Goal: Information Seeking & Learning: Find specific fact

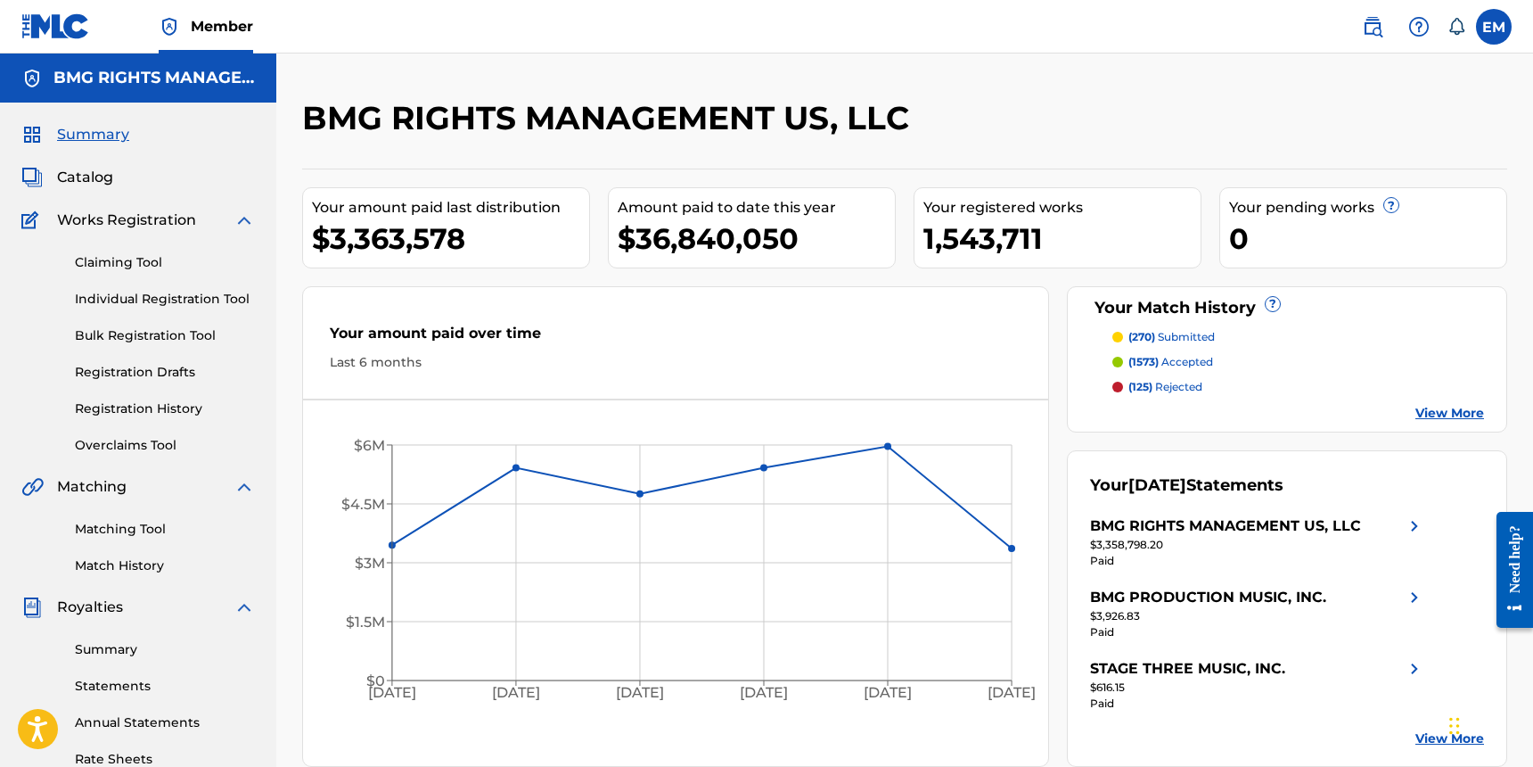
click at [1368, 31] on img at bounding box center [1372, 26] width 21 height 21
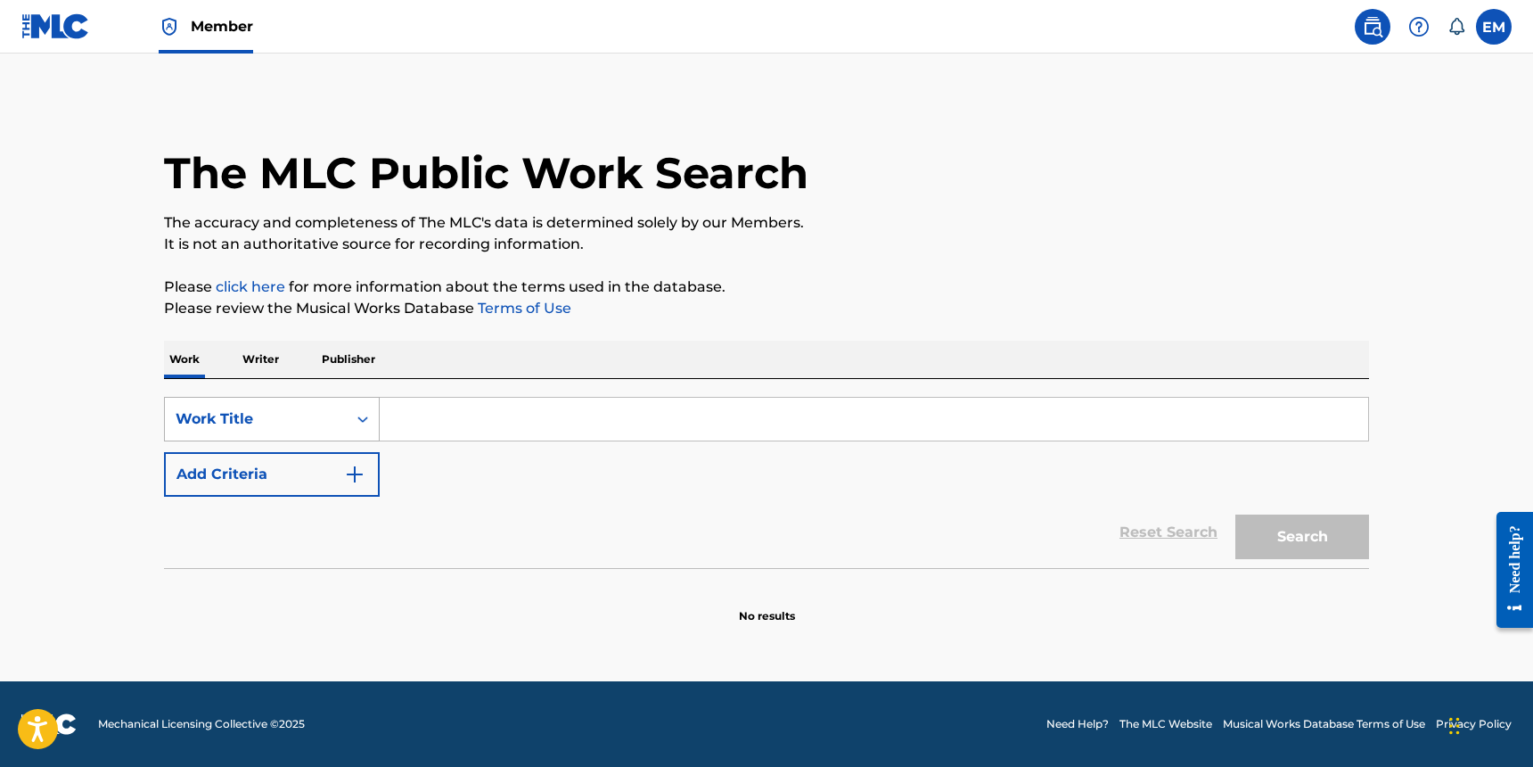
click at [286, 411] on div "Work Title" at bounding box center [256, 418] width 160 height 21
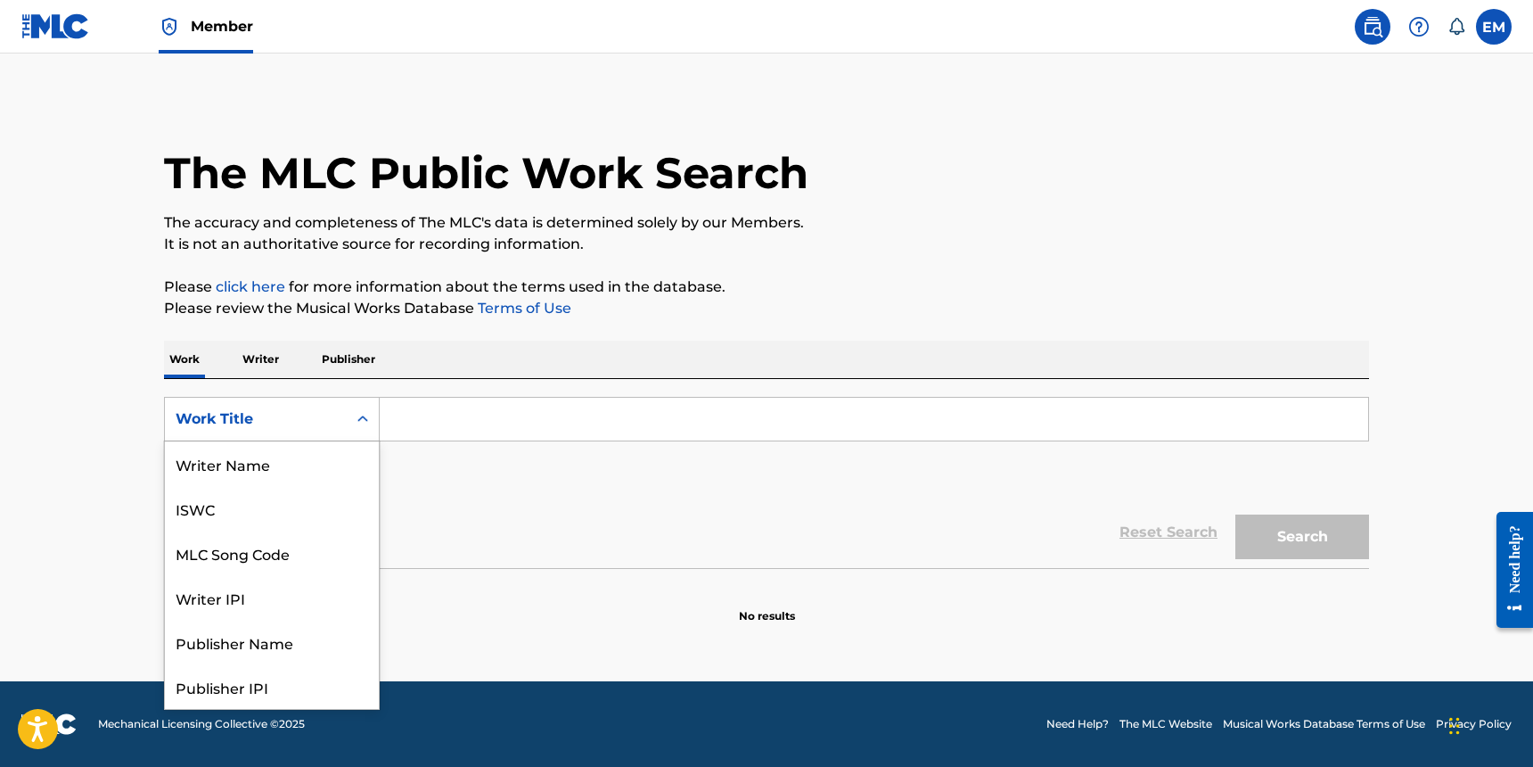
scroll to position [89, 0]
click at [231, 473] on div "MLC Song Code" at bounding box center [272, 463] width 214 height 45
click at [296, 429] on div "MLC Song Code" at bounding box center [256, 418] width 160 height 21
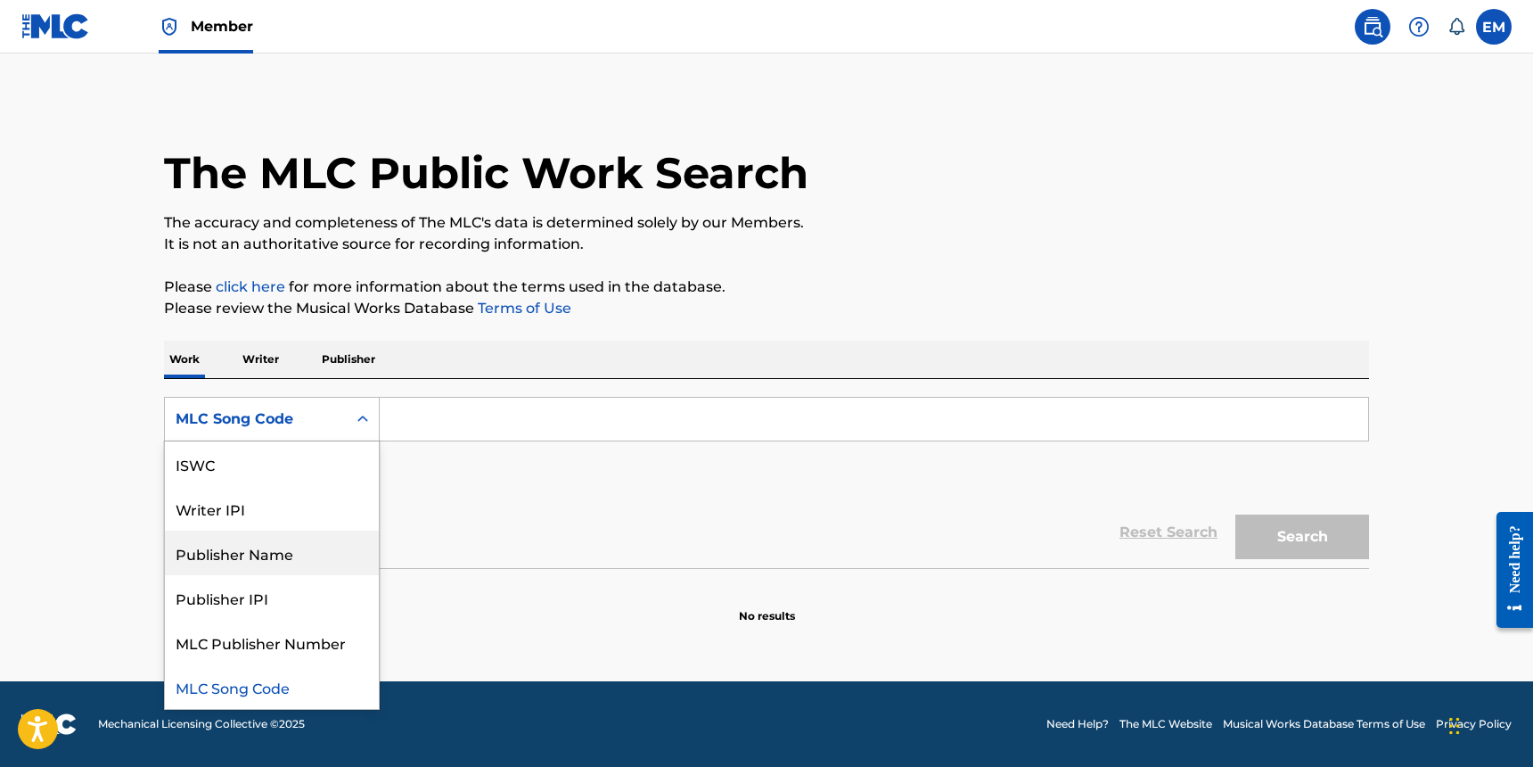
scroll to position [0, 0]
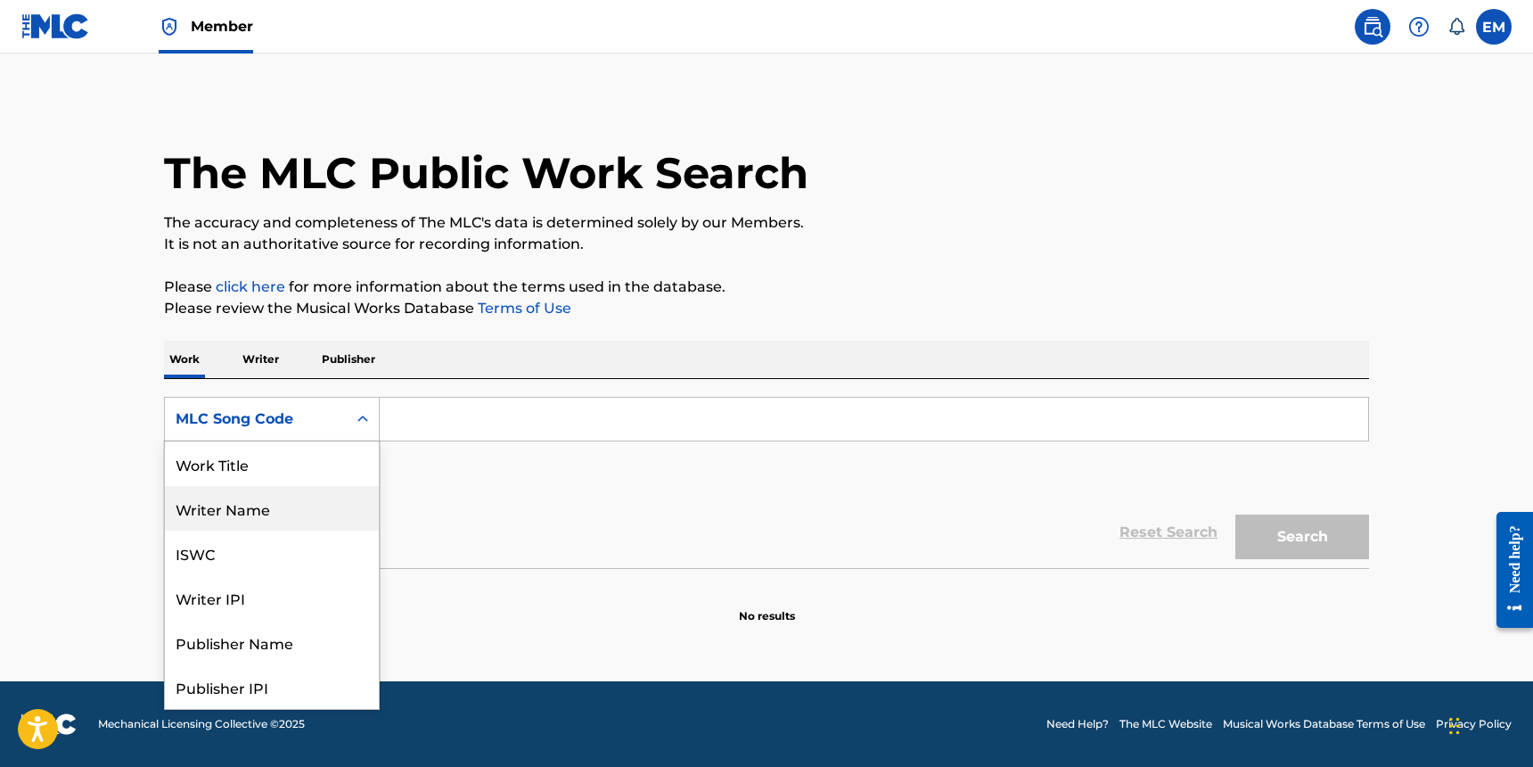
click at [234, 454] on div "Work Title" at bounding box center [272, 463] width 214 height 45
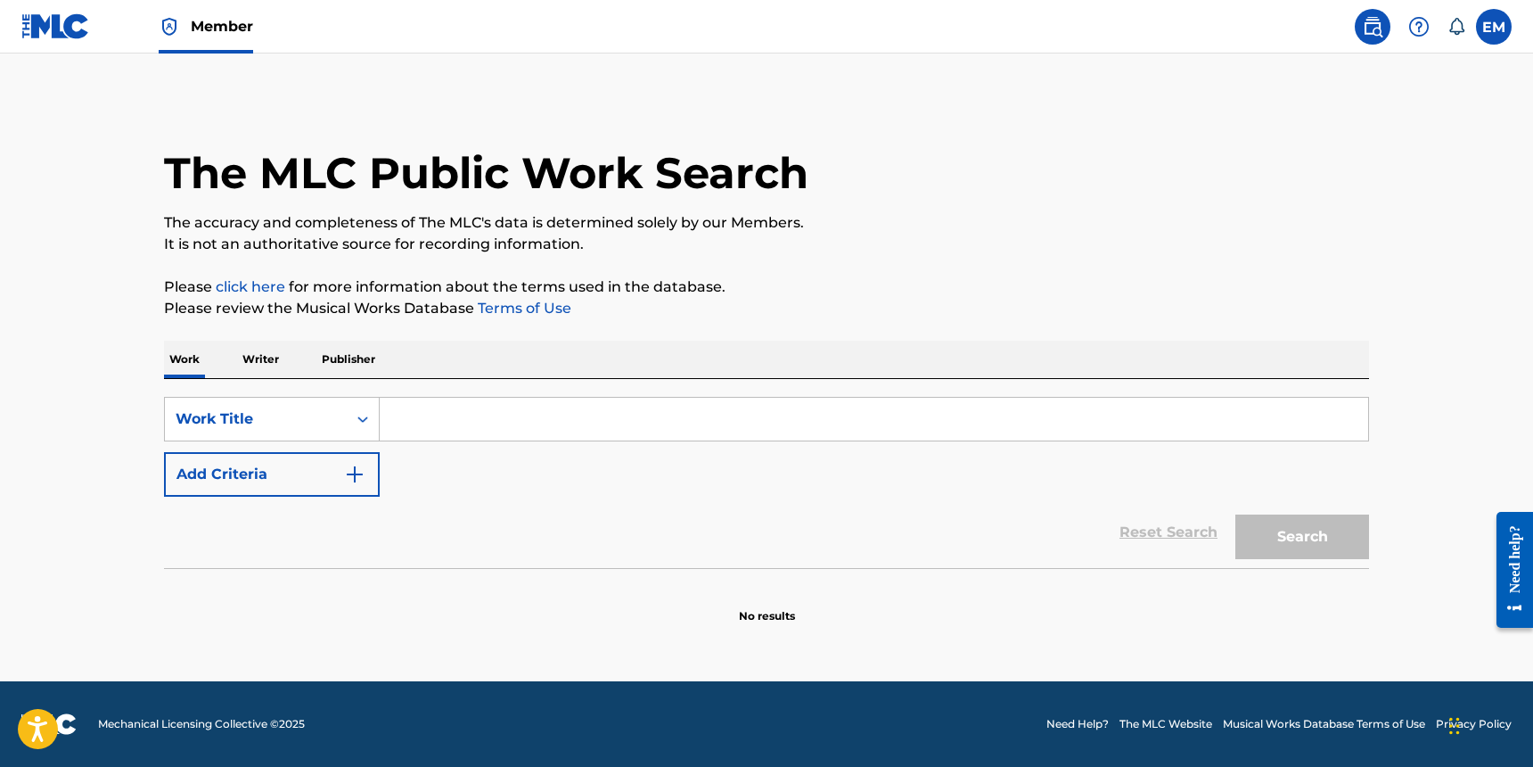
drag, startPoint x: 355, startPoint y: 407, endPoint x: 411, endPoint y: 417, distance: 57.0
click at [375, 409] on div "Search Form" at bounding box center [363, 419] width 32 height 32
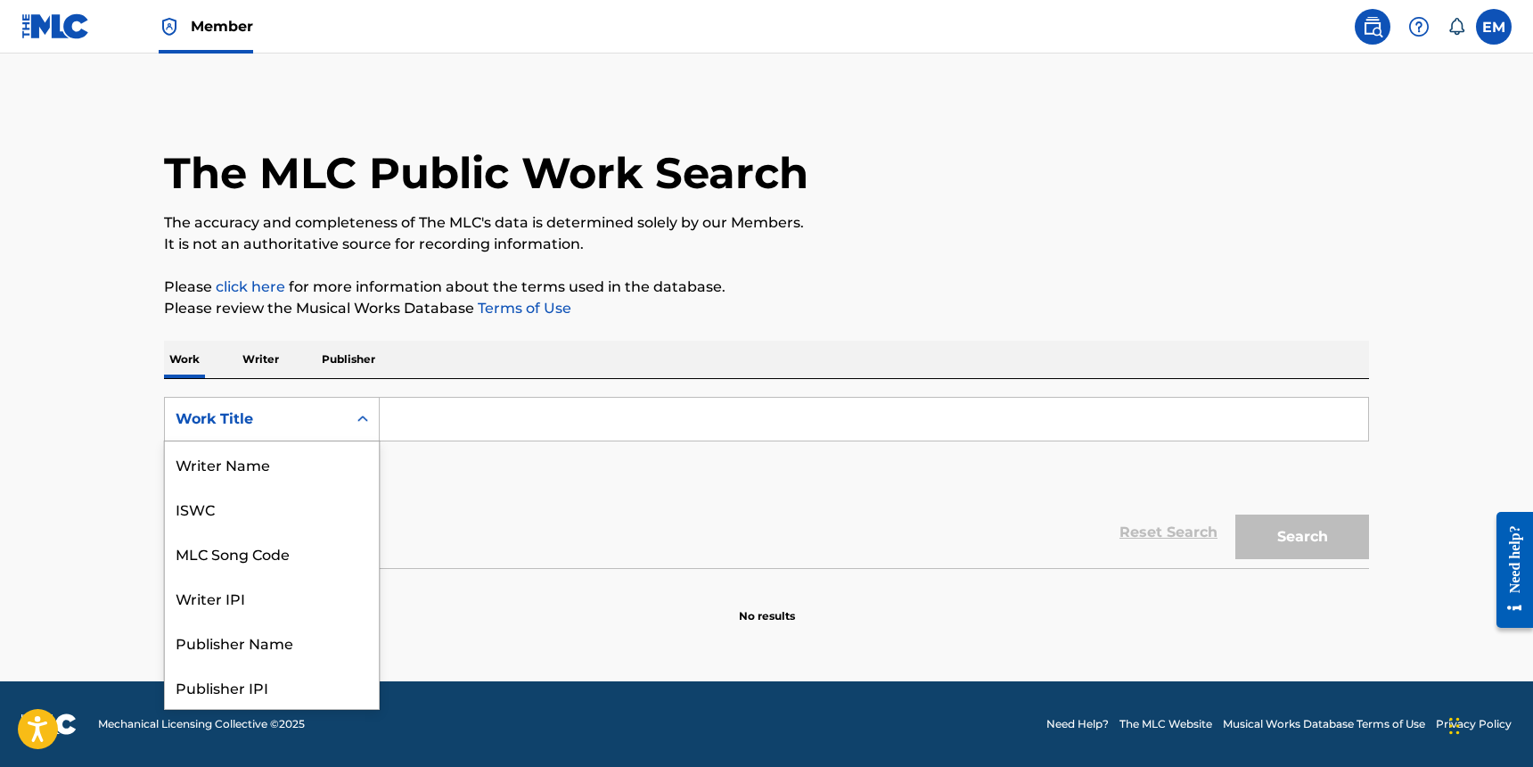
scroll to position [89, 0]
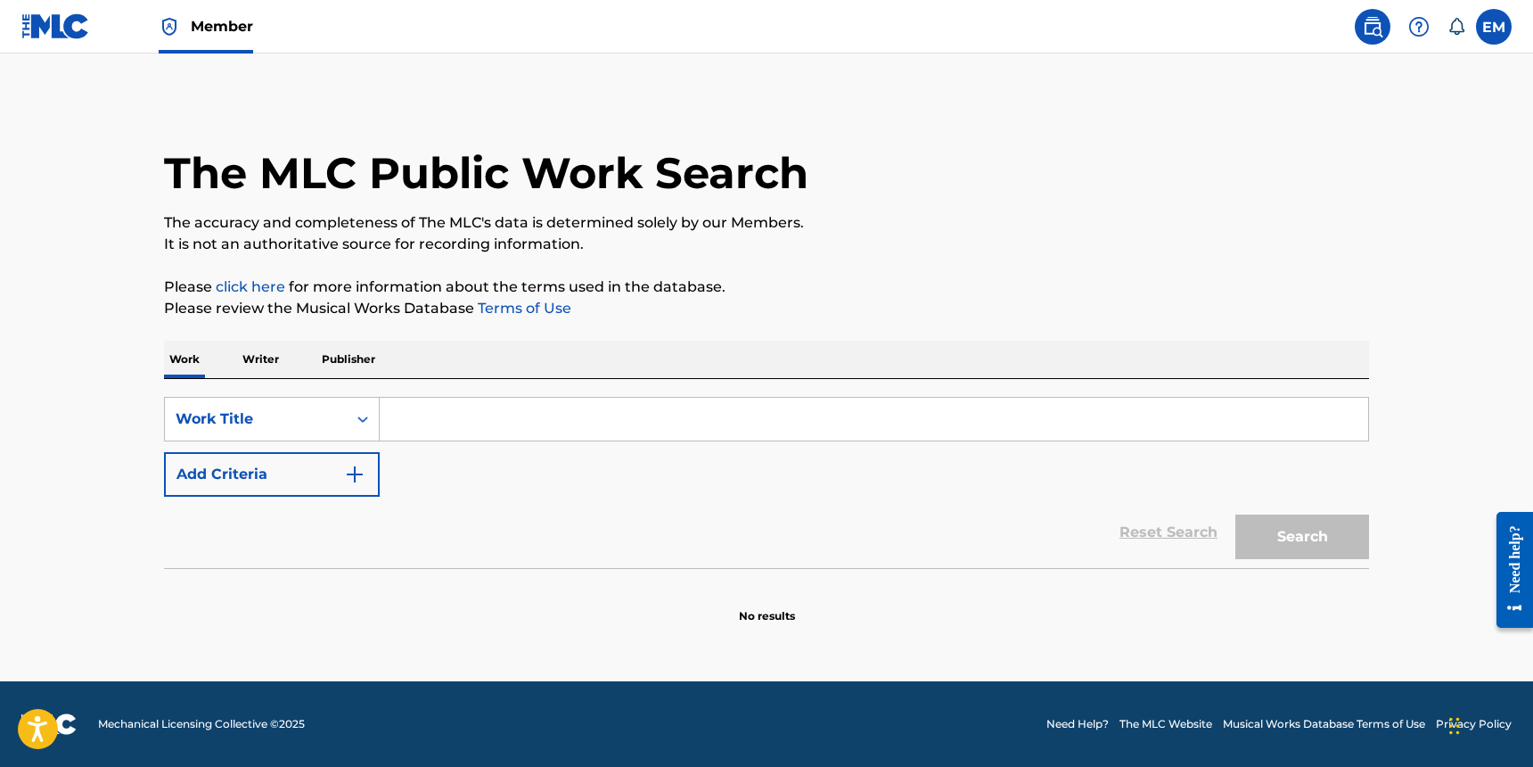
click at [441, 421] on input "Search Form" at bounding box center [874, 419] width 989 height 43
click at [441, 424] on input "Search Form" at bounding box center [874, 419] width 989 height 43
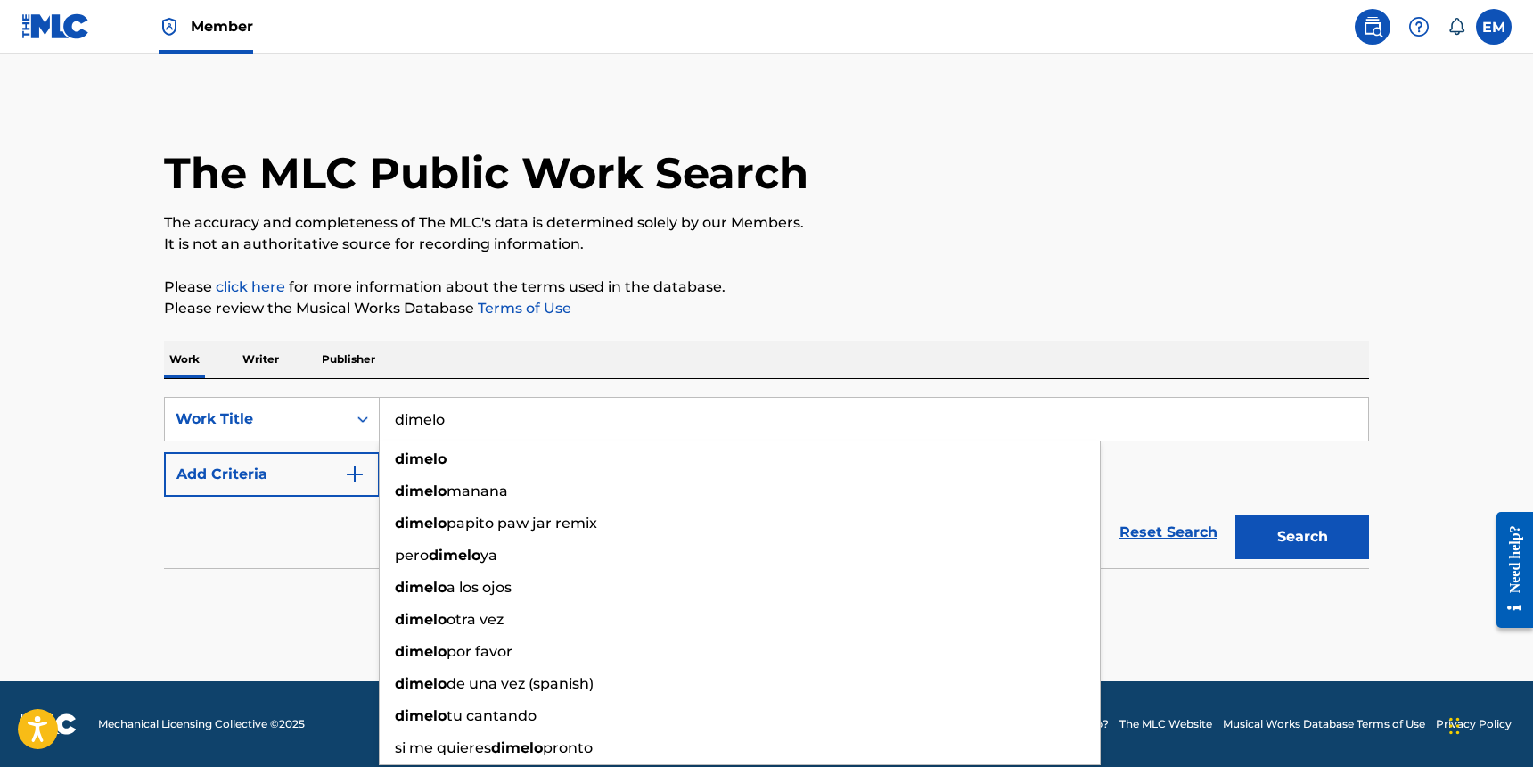
type input "dimelo"
click at [460, 324] on div "The MLC Public Work Search The accuracy and completeness of The MLC's data is d…" at bounding box center [767, 361] width 1248 height 526
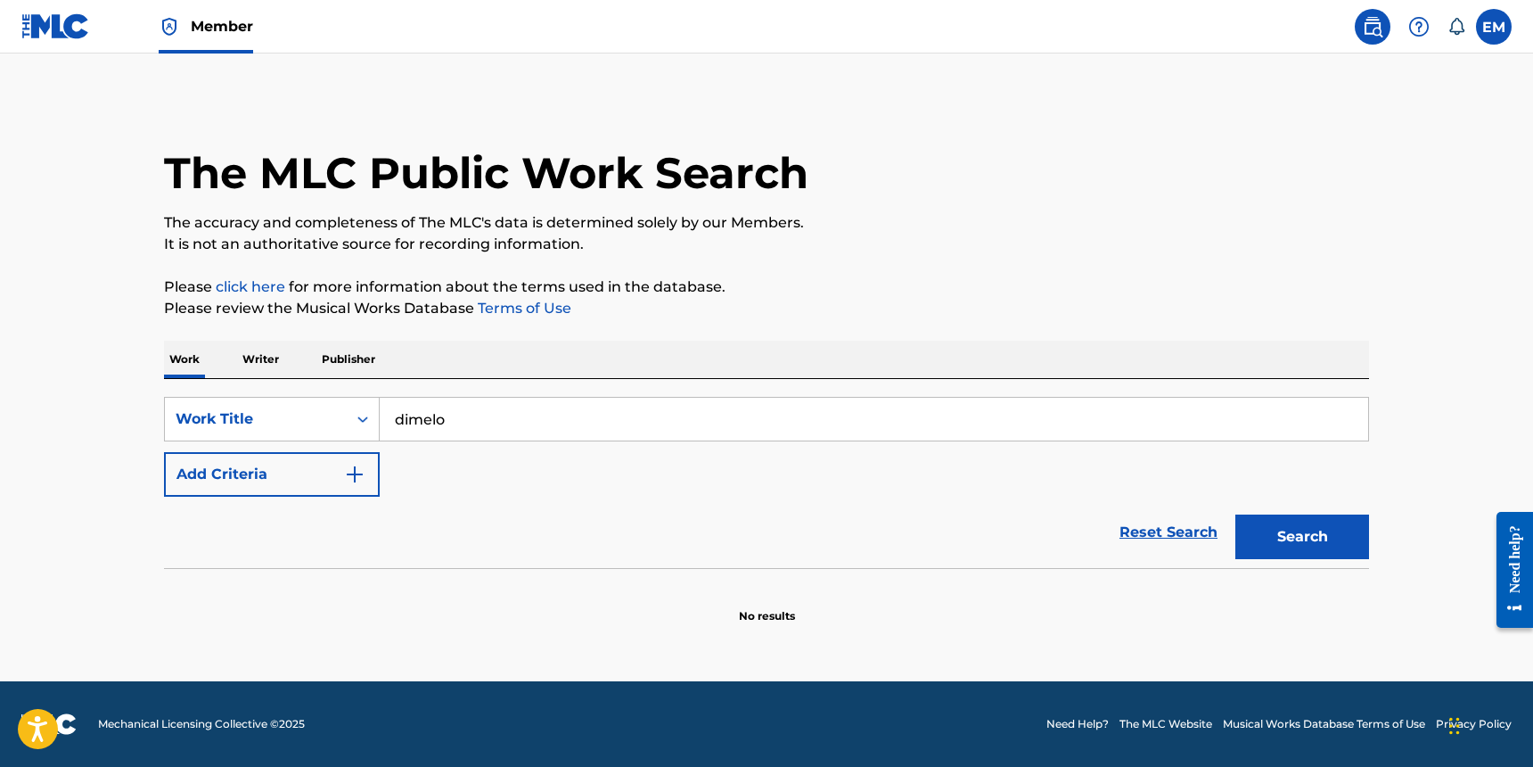
click at [282, 461] on button "Add Criteria" at bounding box center [272, 474] width 216 height 45
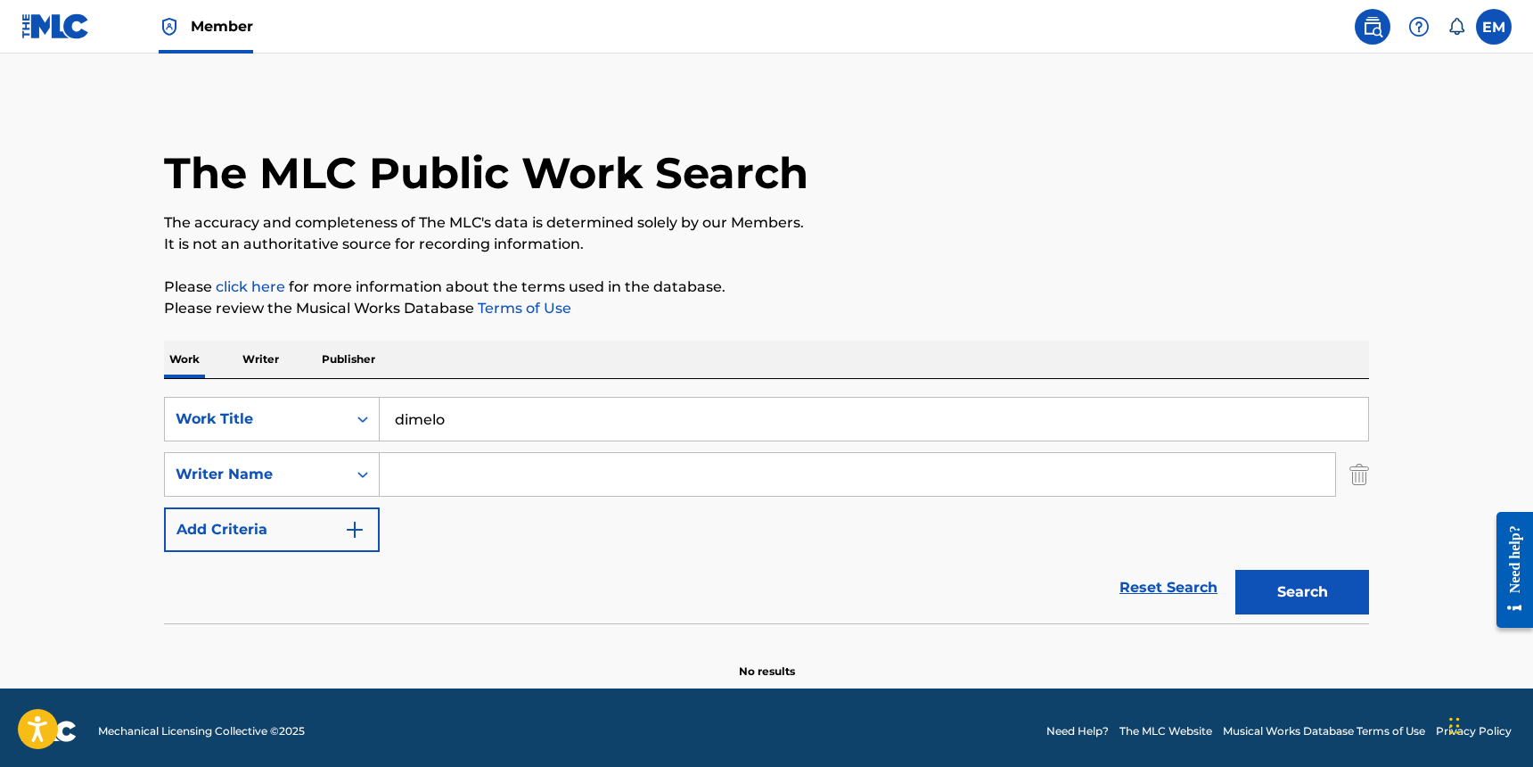
click at [476, 477] on input "Search Form" at bounding box center [858, 474] width 956 height 43
click at [1323, 573] on button "Search" at bounding box center [1302, 592] width 134 height 45
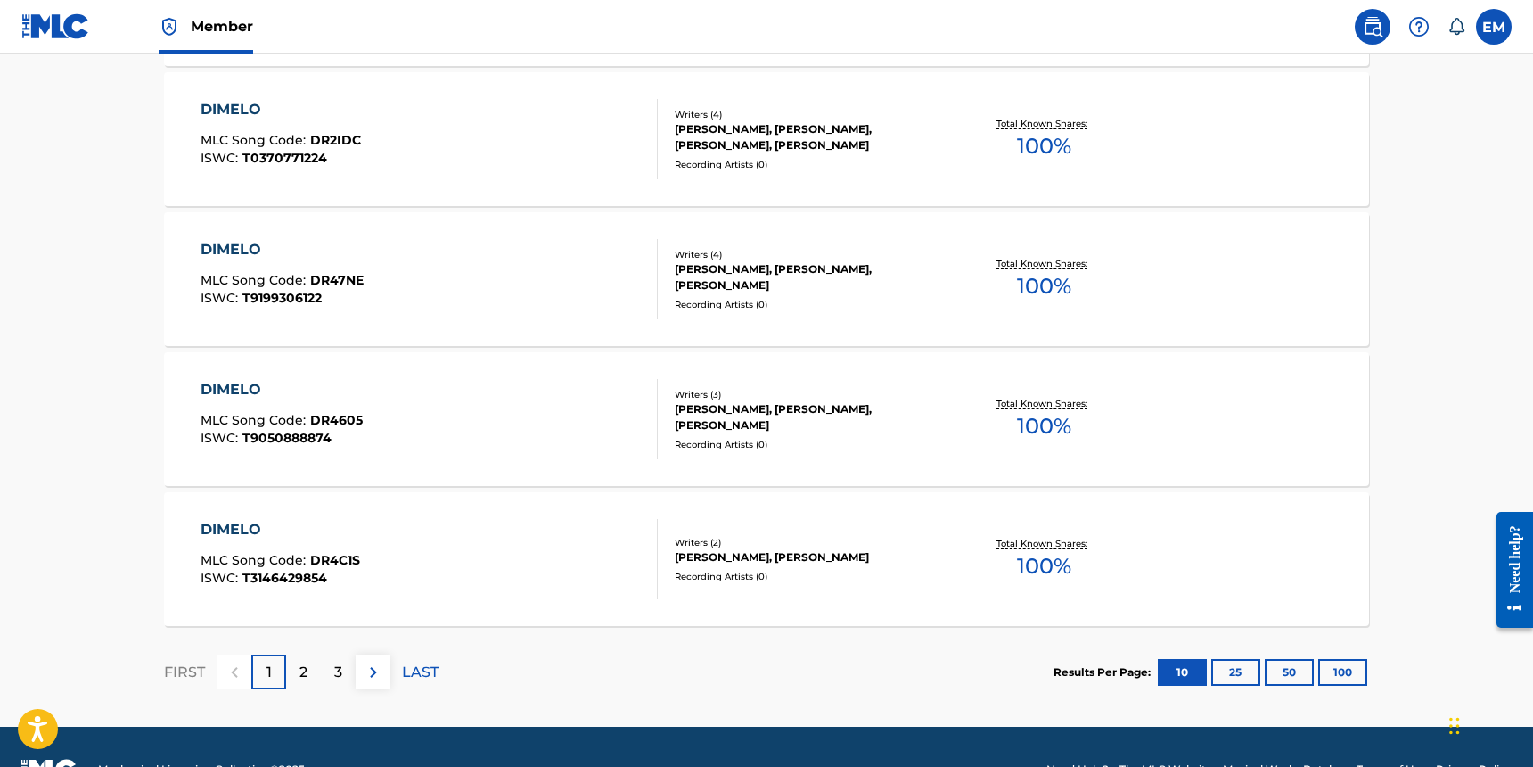
scroll to position [1426, 0]
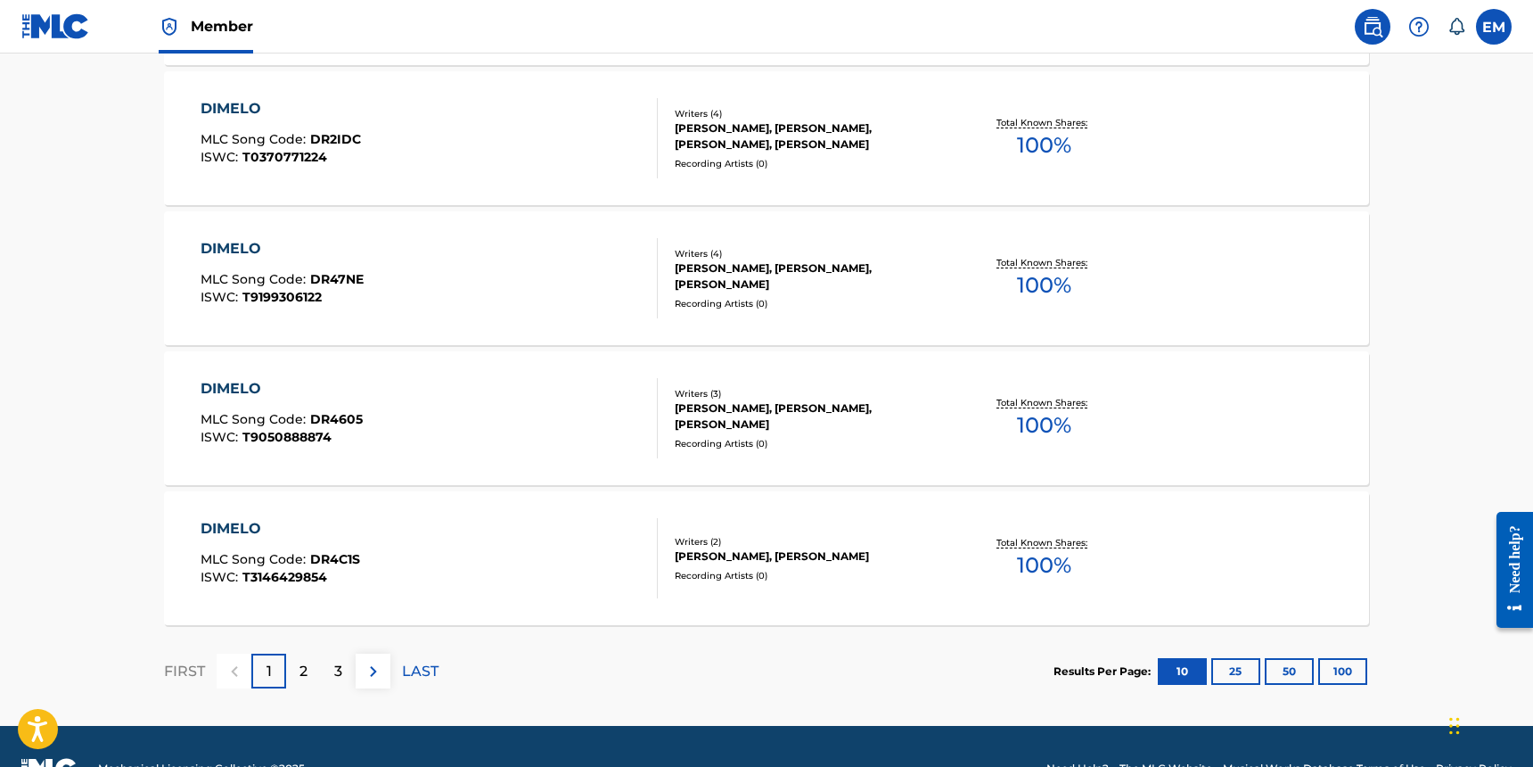
click at [1328, 669] on button "100" at bounding box center [1342, 671] width 49 height 27
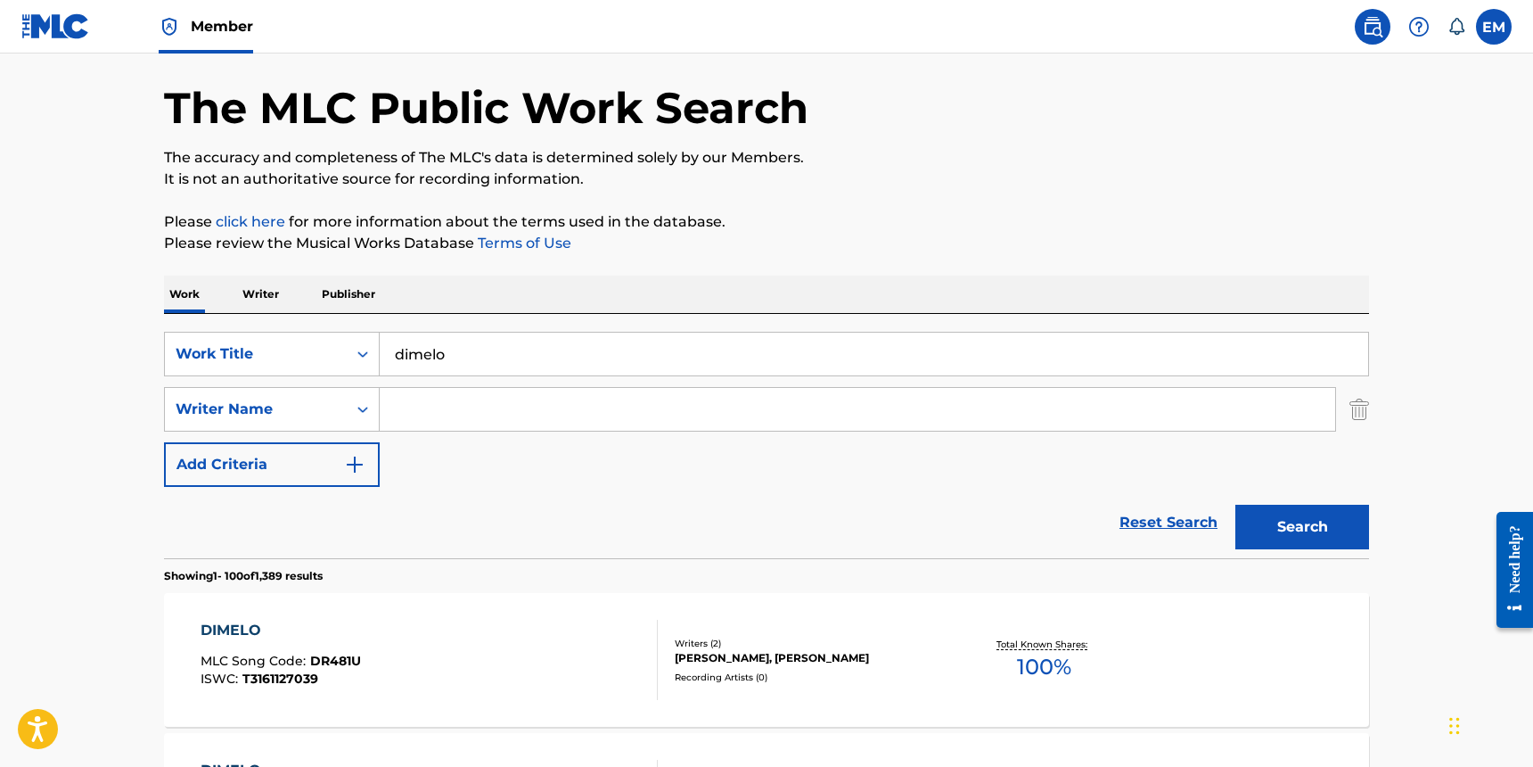
scroll to position [0, 0]
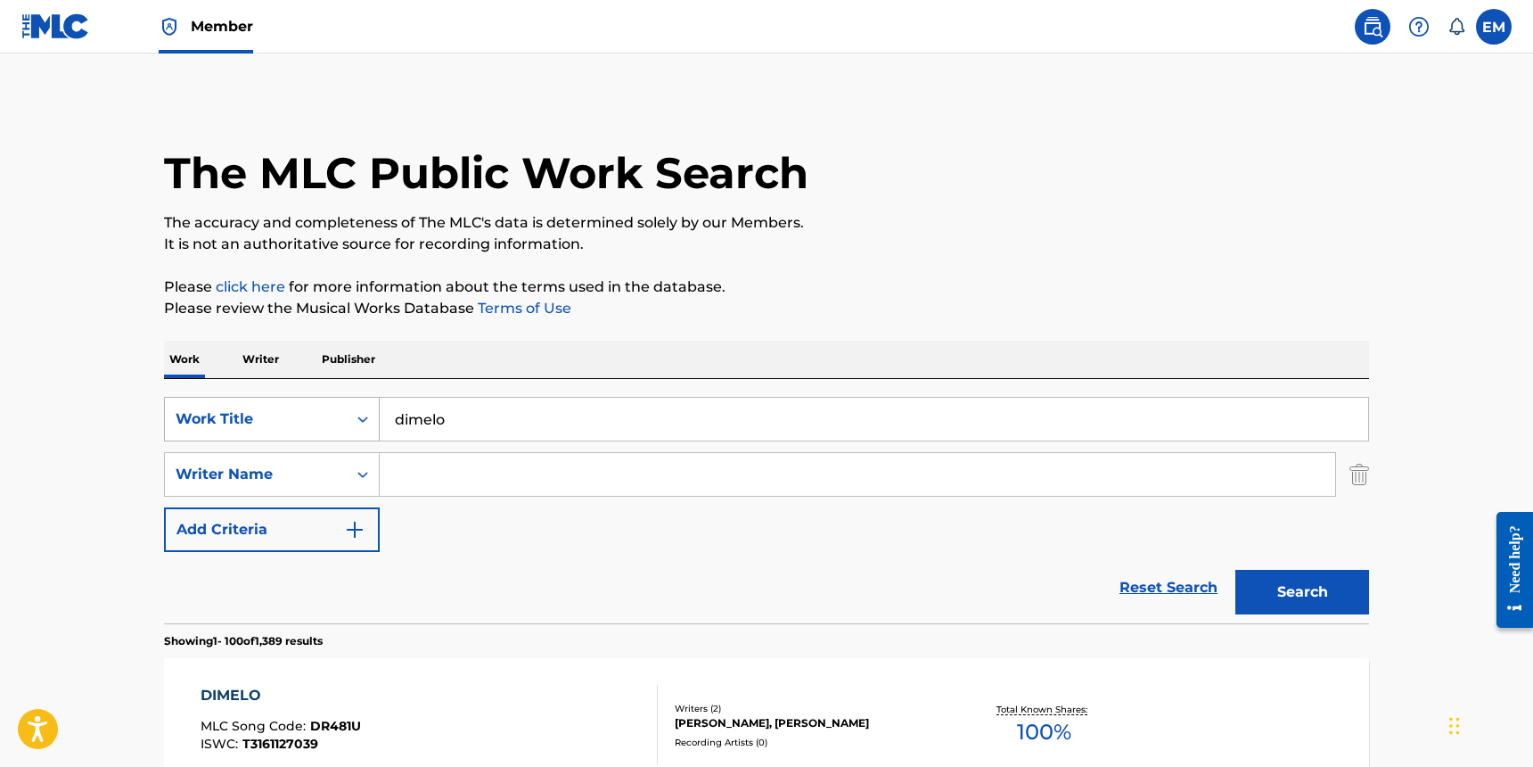
click at [289, 428] on div "Work Title" at bounding box center [256, 418] width 160 height 21
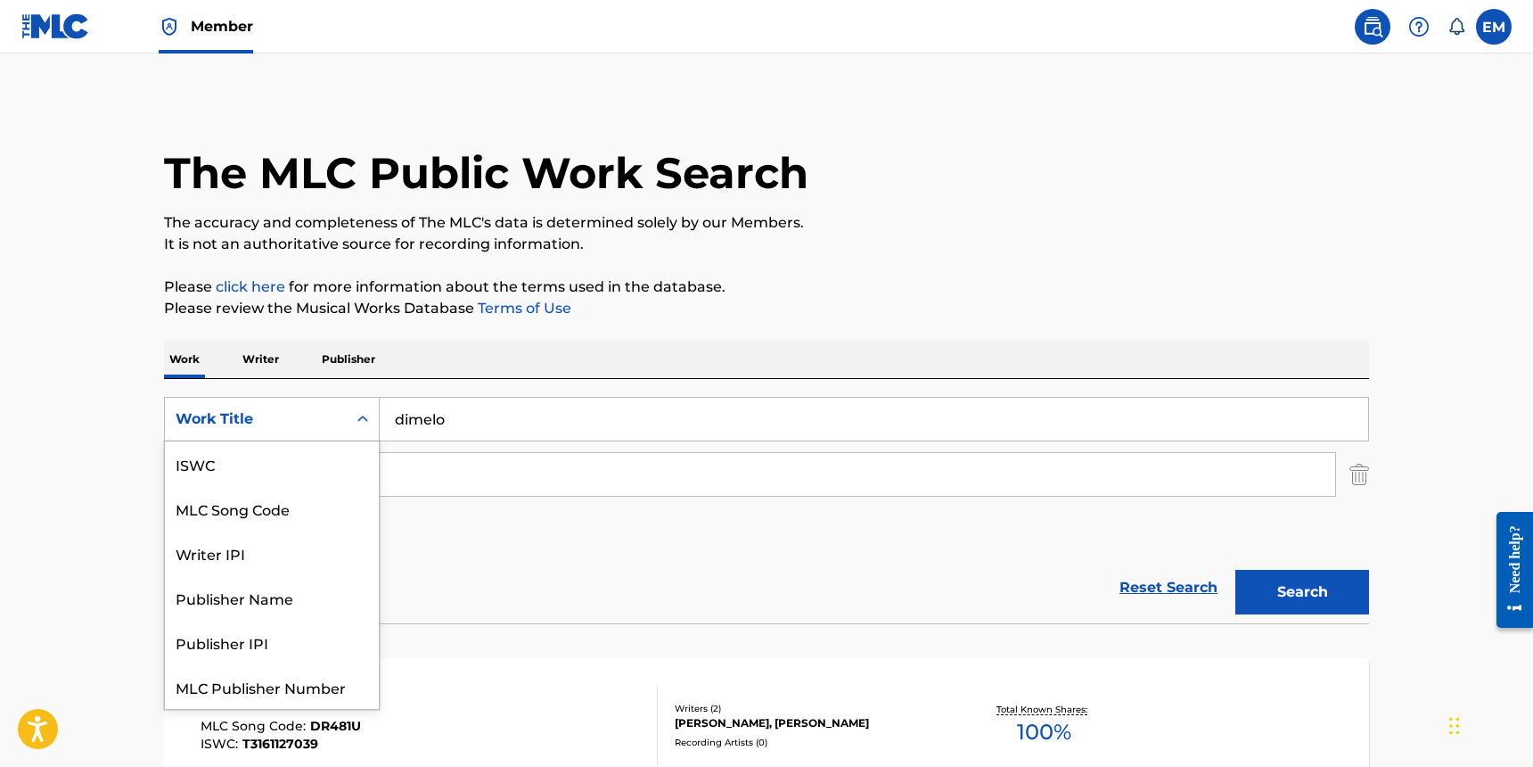
scroll to position [45, 0]
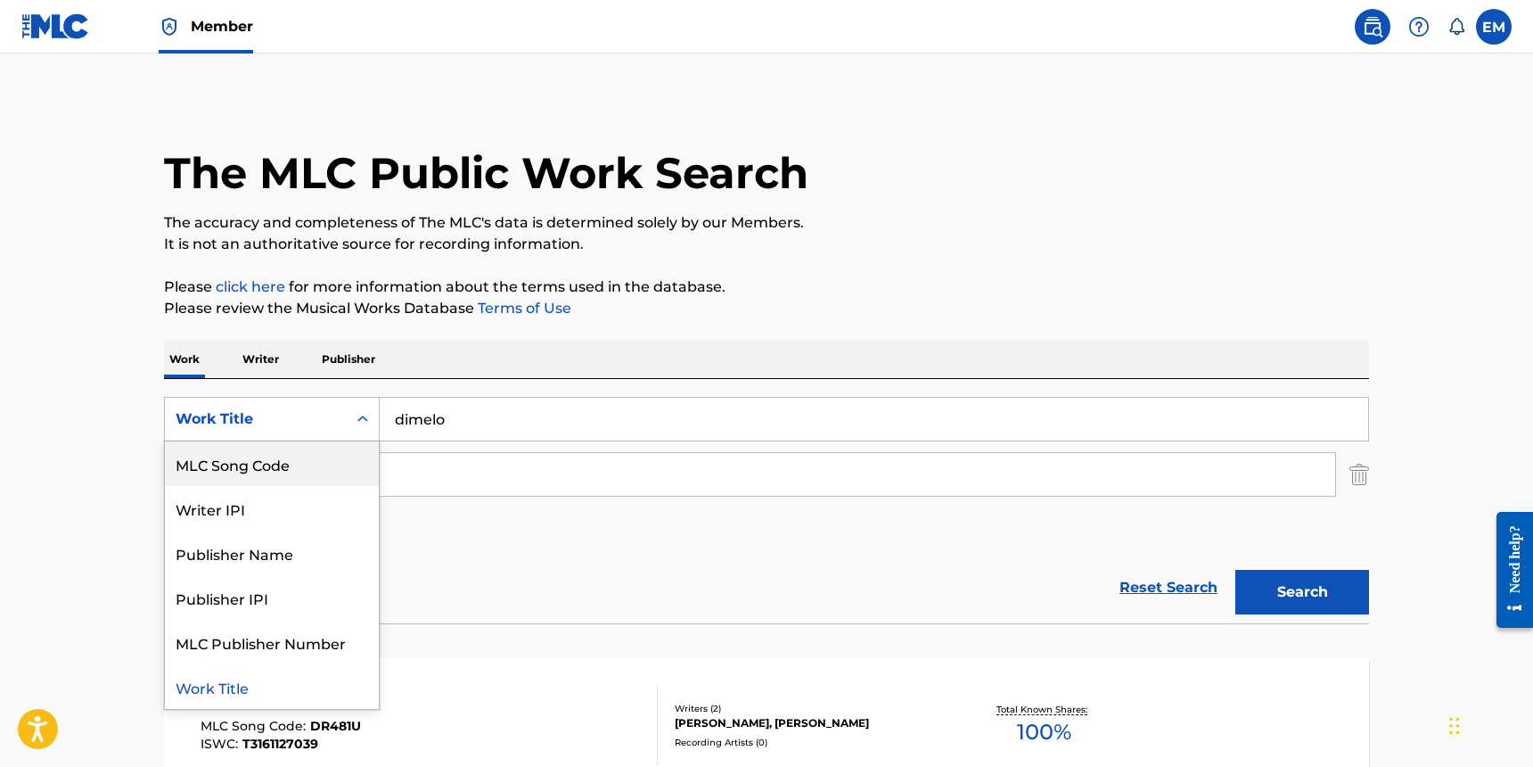
click at [258, 473] on div "MLC Song Code" at bounding box center [272, 463] width 214 height 45
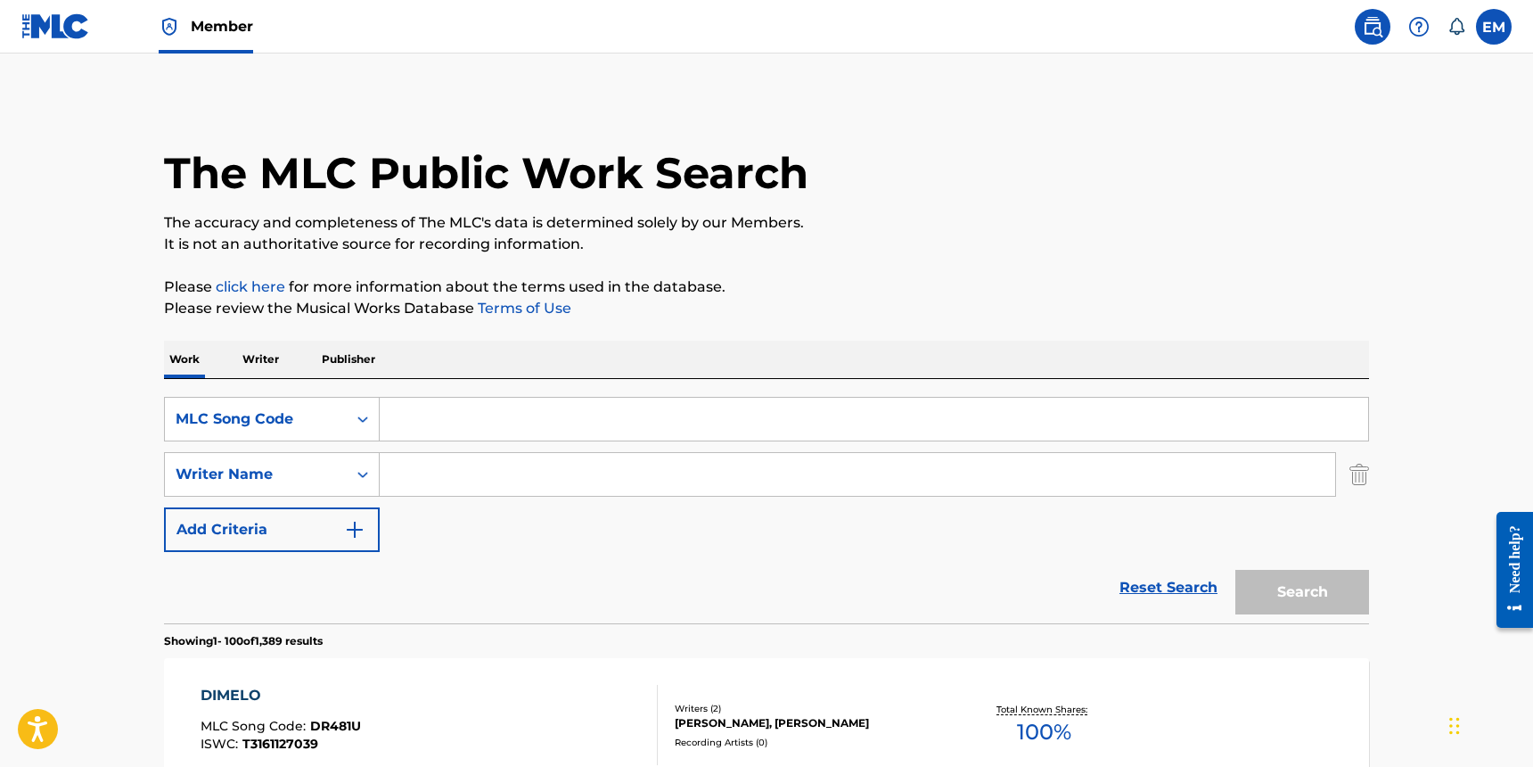
click at [467, 428] on input "Search Form" at bounding box center [874, 419] width 989 height 43
paste input "A4385C"
click at [1268, 593] on button "Search" at bounding box center [1302, 592] width 134 height 45
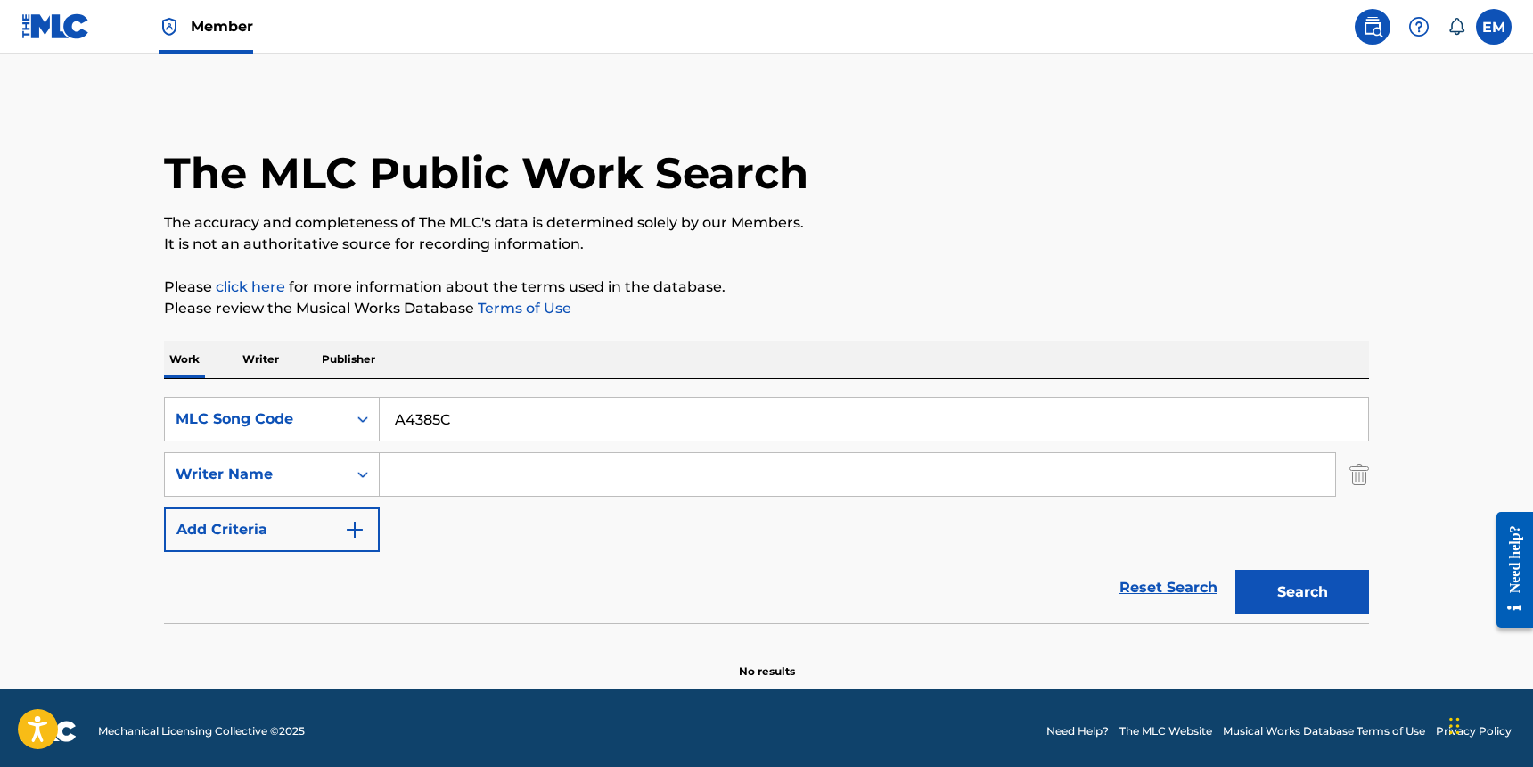
click at [602, 437] on input "A4385C" at bounding box center [874, 419] width 989 height 43
type input "A4385C"
click at [1235, 570] on button "Search" at bounding box center [1302, 592] width 134 height 45
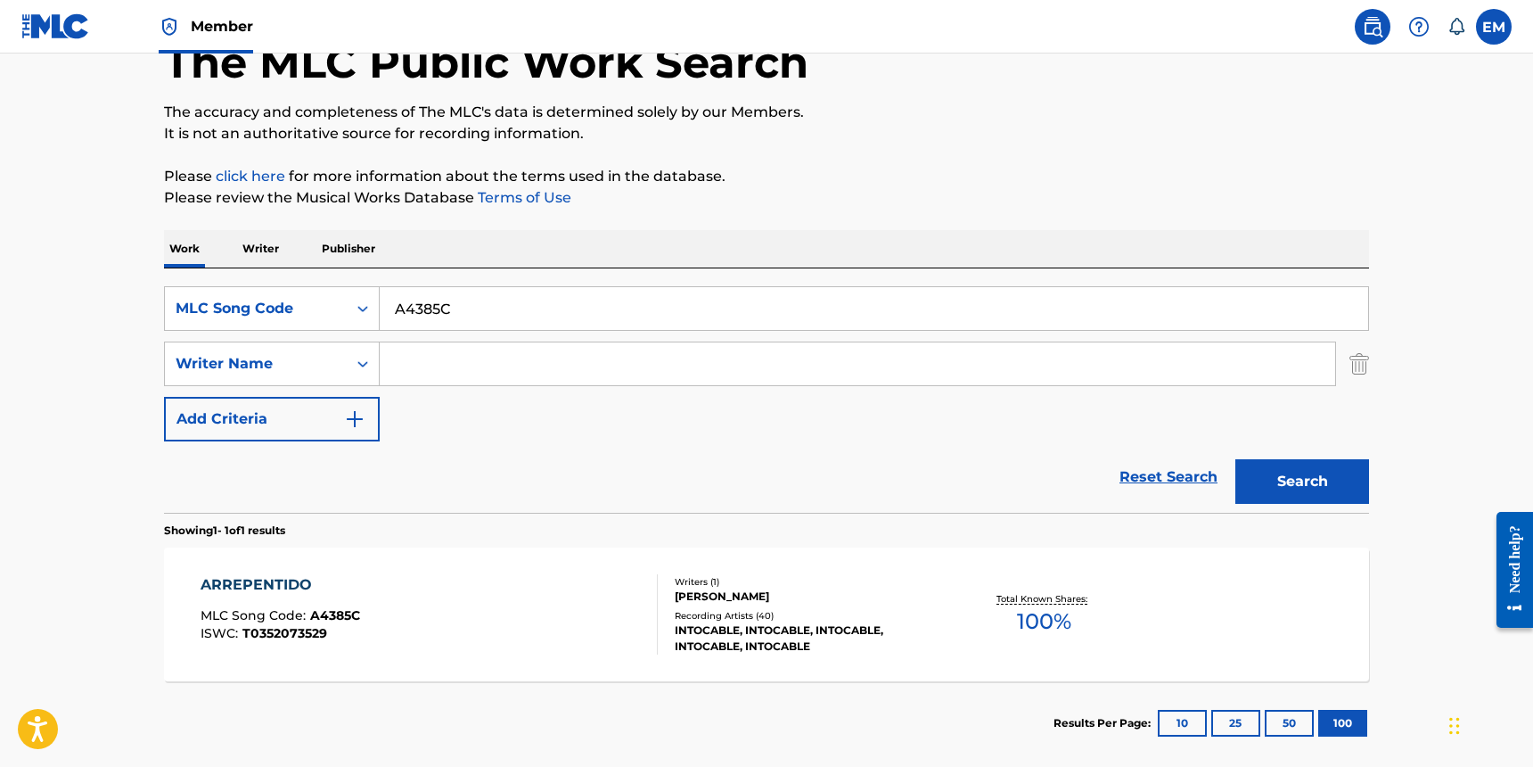
scroll to position [203, 0]
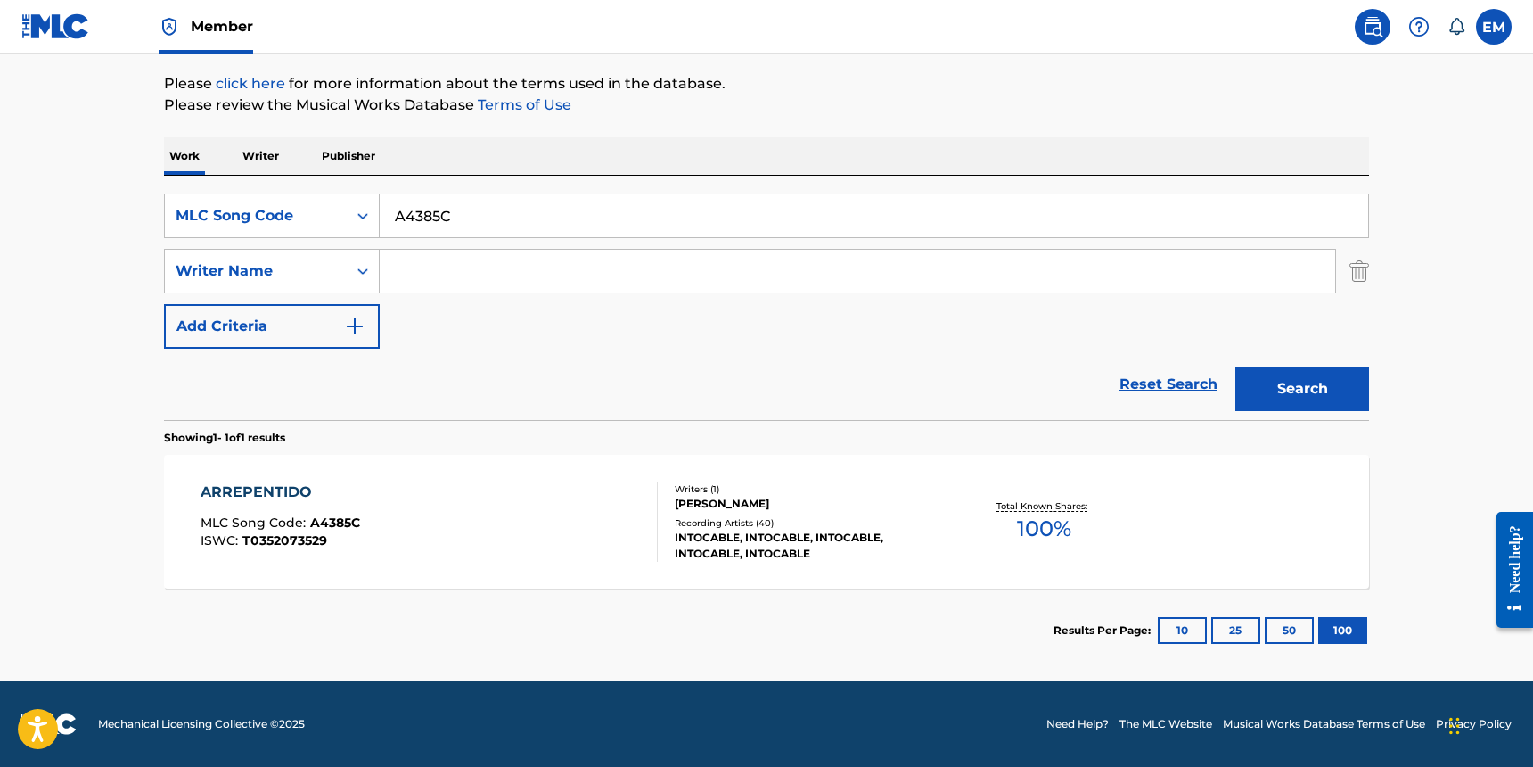
click at [505, 525] on div "ARREPENTIDO MLC Song Code : A4385C ISWC : T0352073529" at bounding box center [430, 521] width 458 height 80
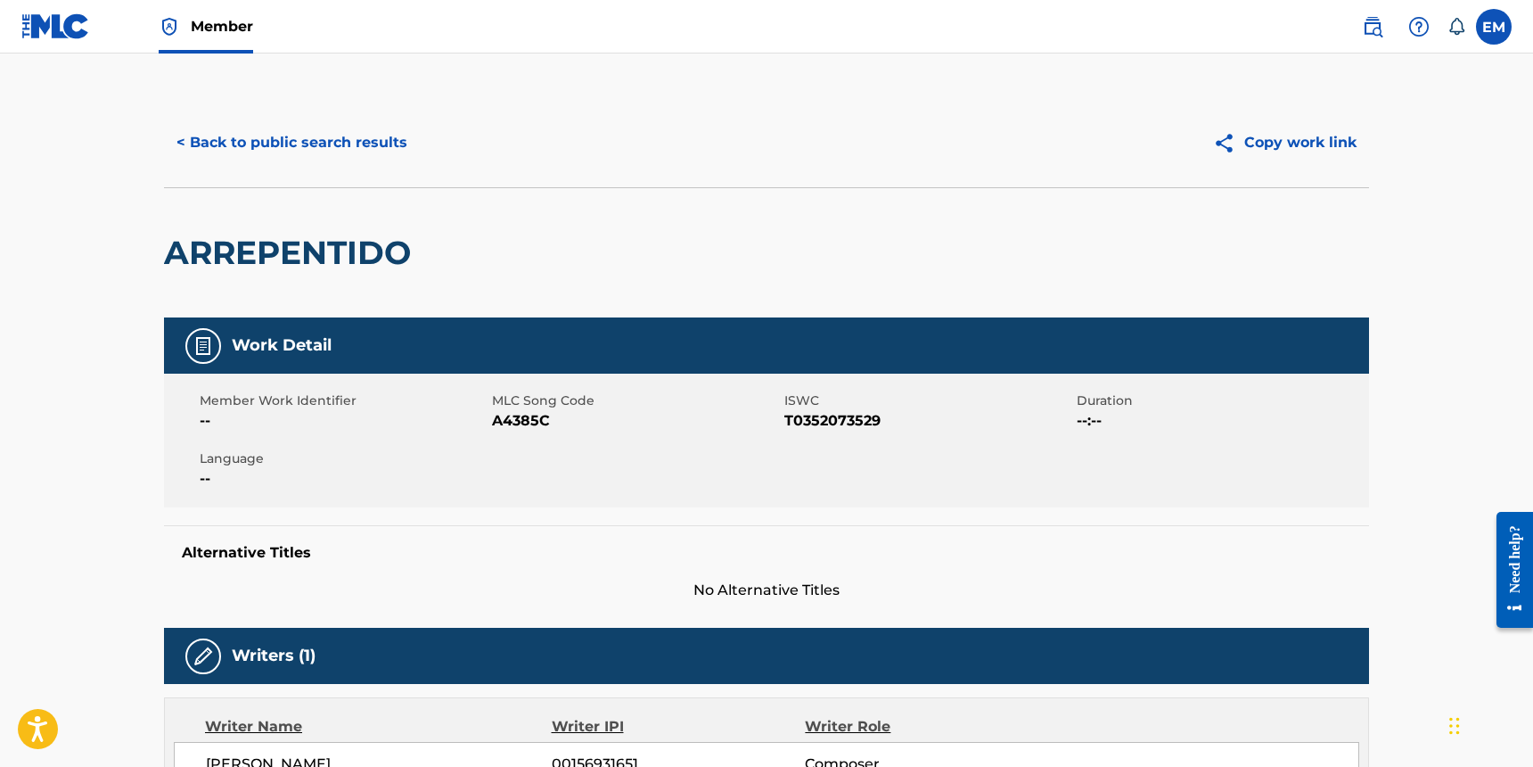
click at [358, 267] on h2 "ARREPENTIDO" at bounding box center [292, 253] width 256 height 40
copy h2 "ARREPENTIDO"
click at [1081, 251] on div "ARREPENTIDO" at bounding box center [766, 252] width 1205 height 130
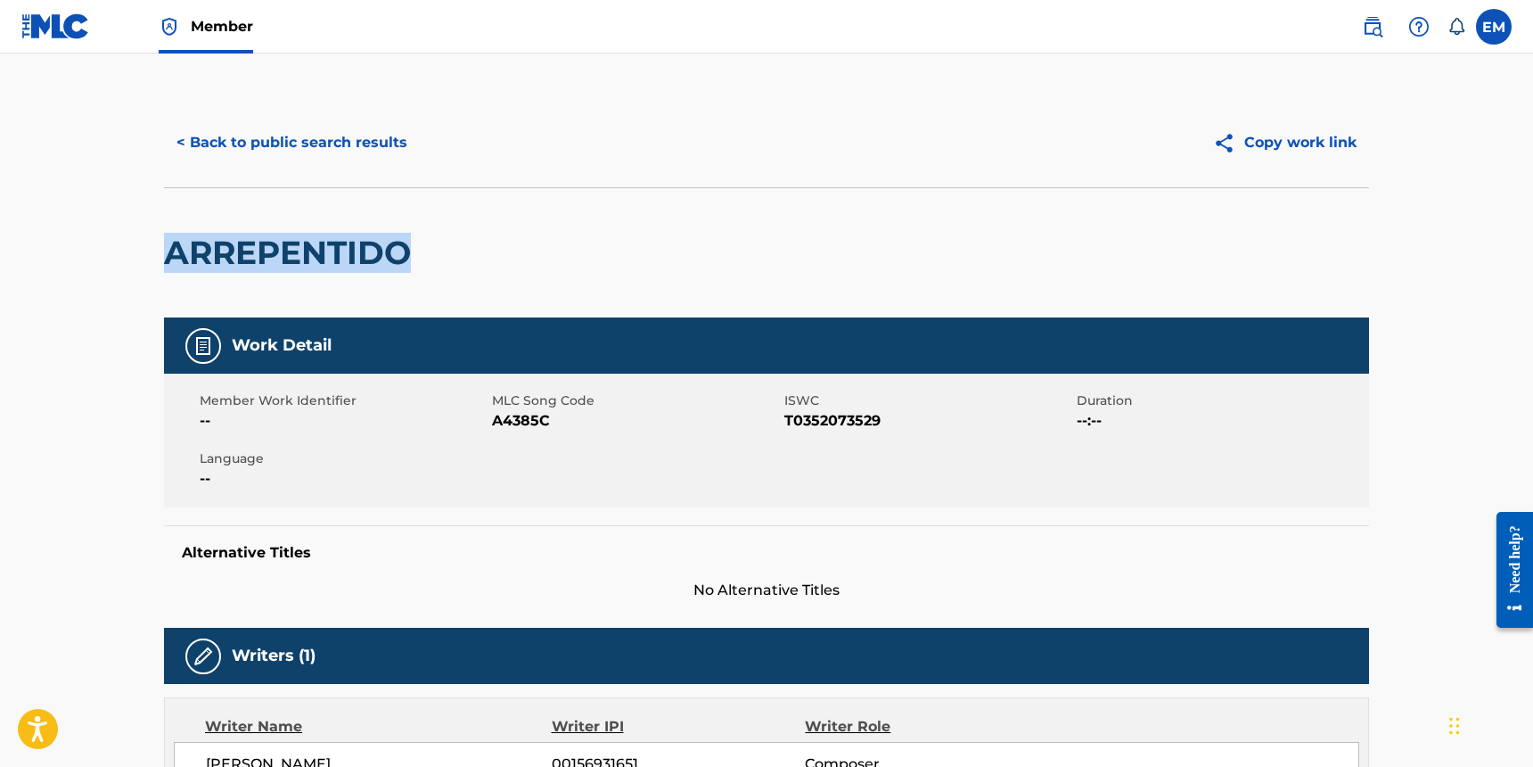
click at [316, 257] on h2 "ARREPENTIDO" at bounding box center [292, 253] width 256 height 40
click at [349, 431] on div "Member Work Identifier -- MLC Song Code A4385C ISWC T0352073529 Duration --:-- …" at bounding box center [766, 440] width 1205 height 134
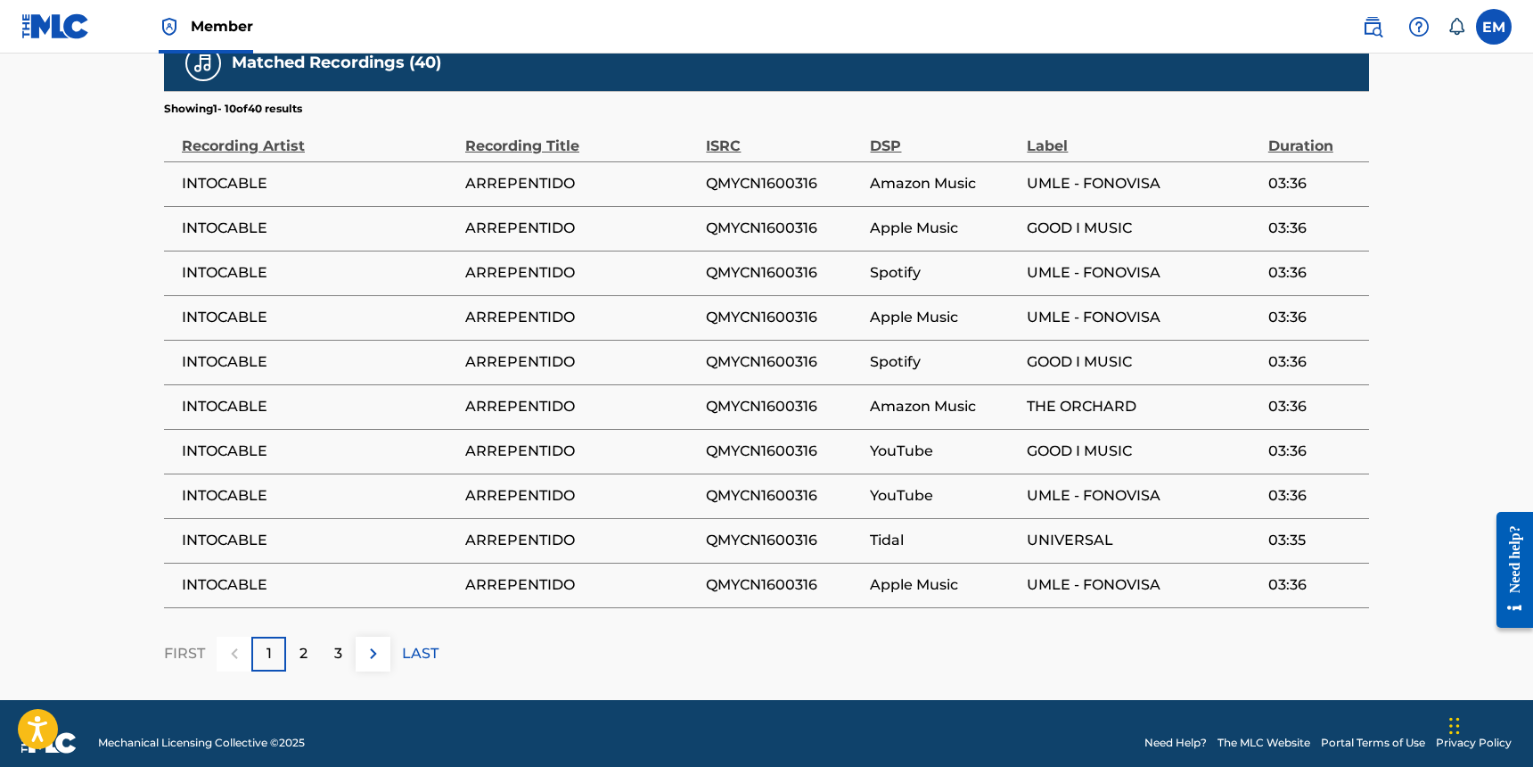
scroll to position [1108, 0]
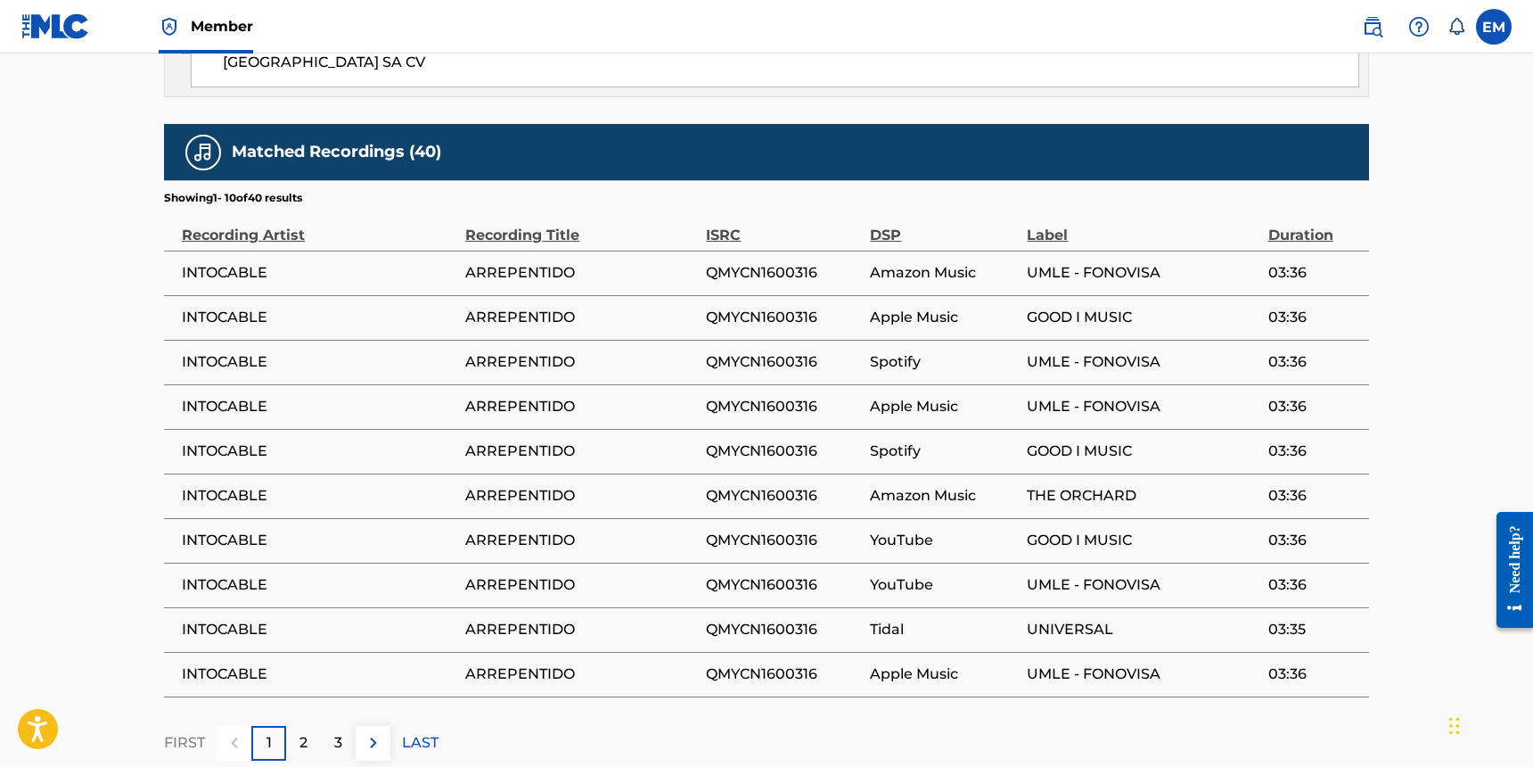
click at [507, 262] on span "ARREPENTIDO" at bounding box center [581, 272] width 232 height 21
copy span "ARREPENTIDO"
drag, startPoint x: 1268, startPoint y: 85, endPoint x: 1246, endPoint y: 100, distance: 26.9
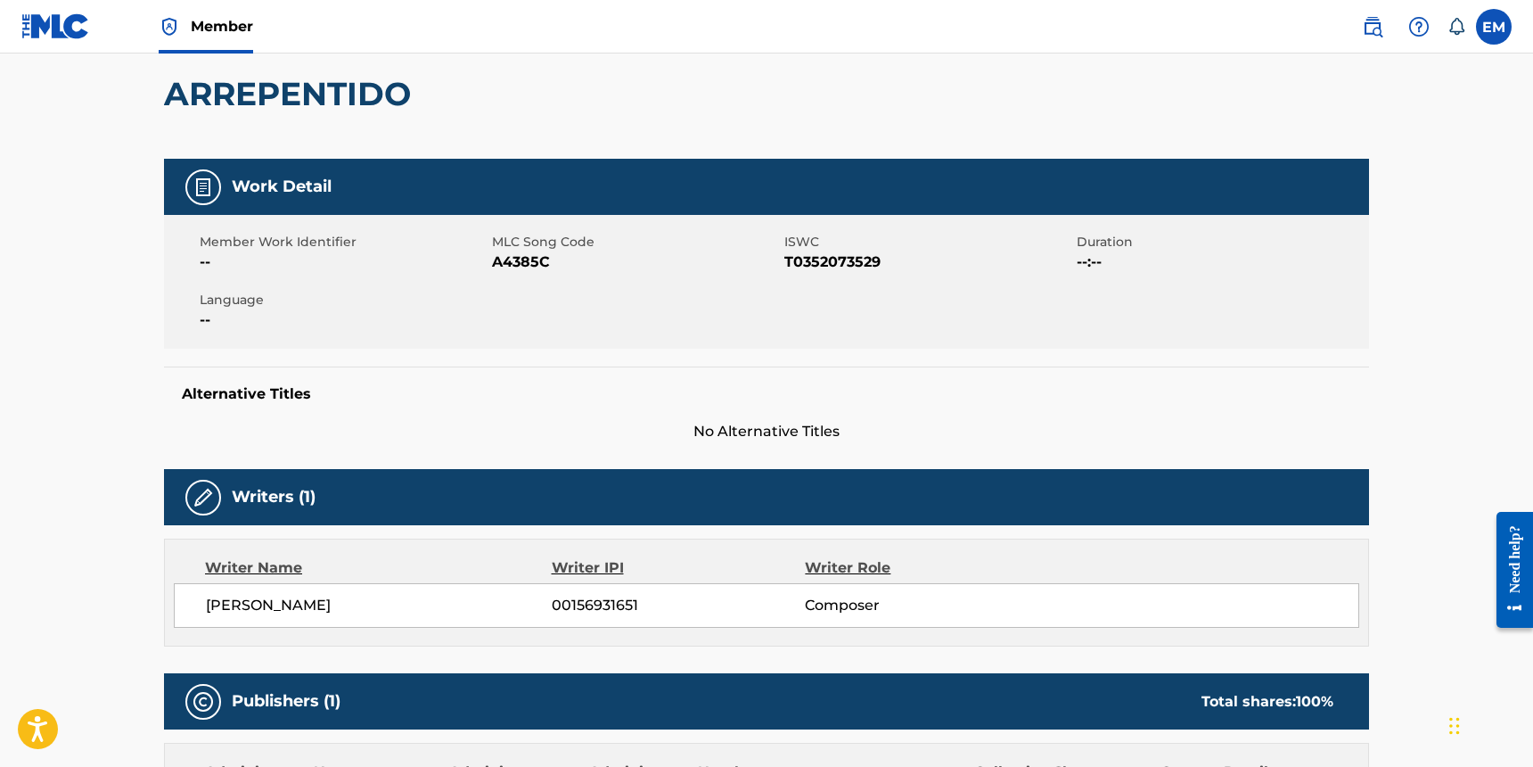
scroll to position [127, 0]
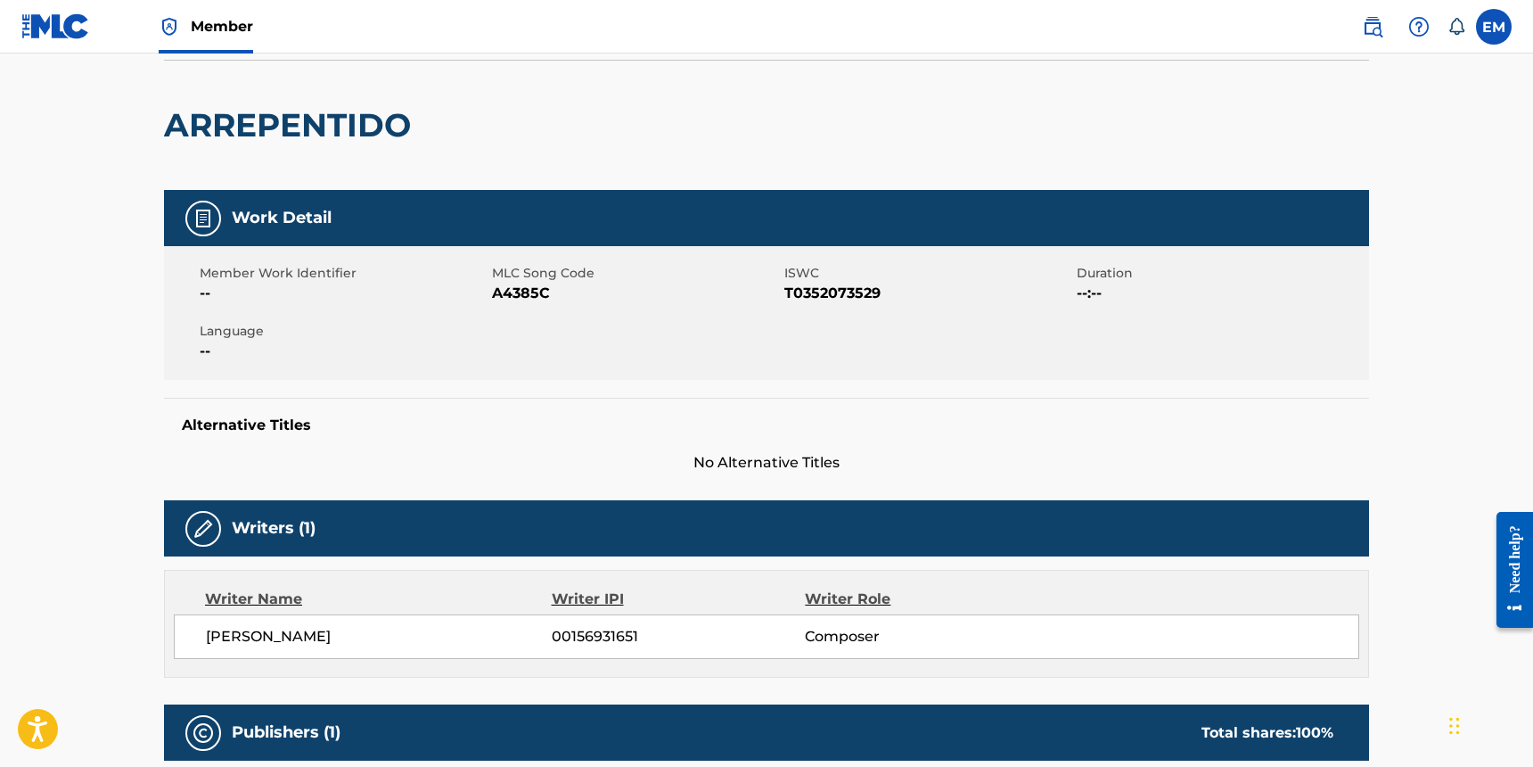
click at [501, 291] on span "A4385C" at bounding box center [636, 293] width 288 height 21
copy span "A4385C"
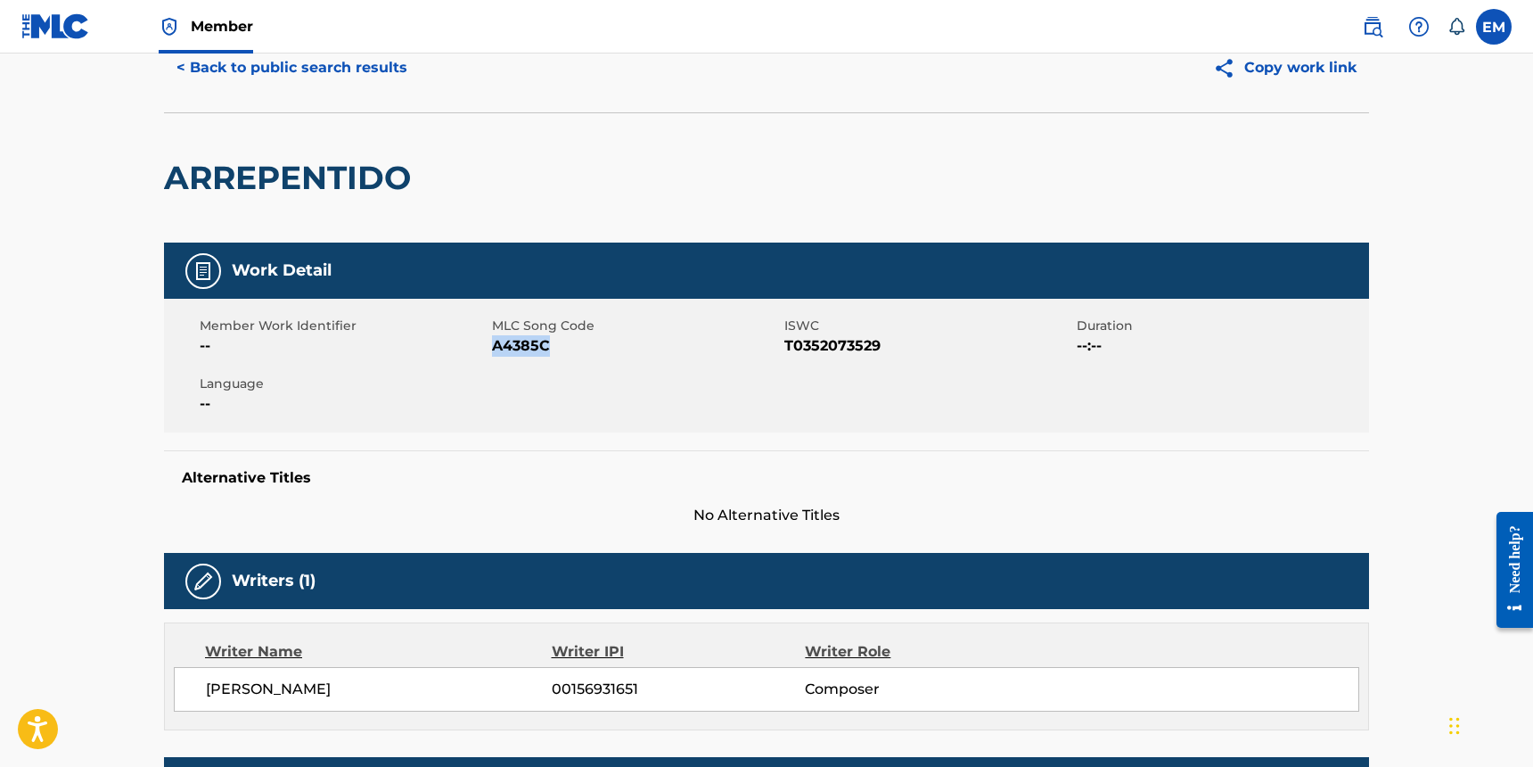
scroll to position [38, 0]
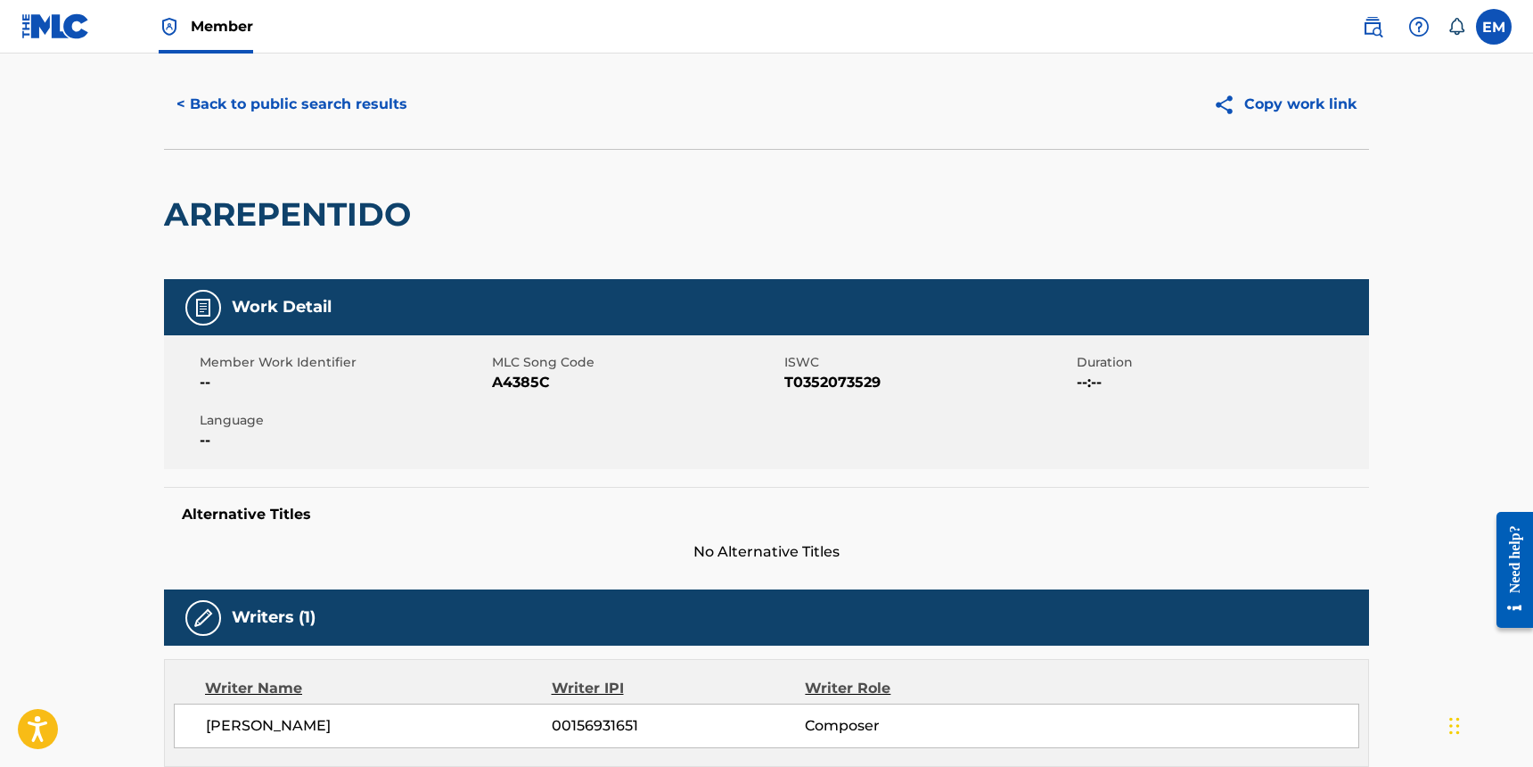
click at [297, 227] on h2 "ARREPENTIDO" at bounding box center [292, 214] width 256 height 40
click at [297, 223] on h2 "ARREPENTIDO" at bounding box center [292, 214] width 256 height 40
copy h2 "ARREPENTIDO"
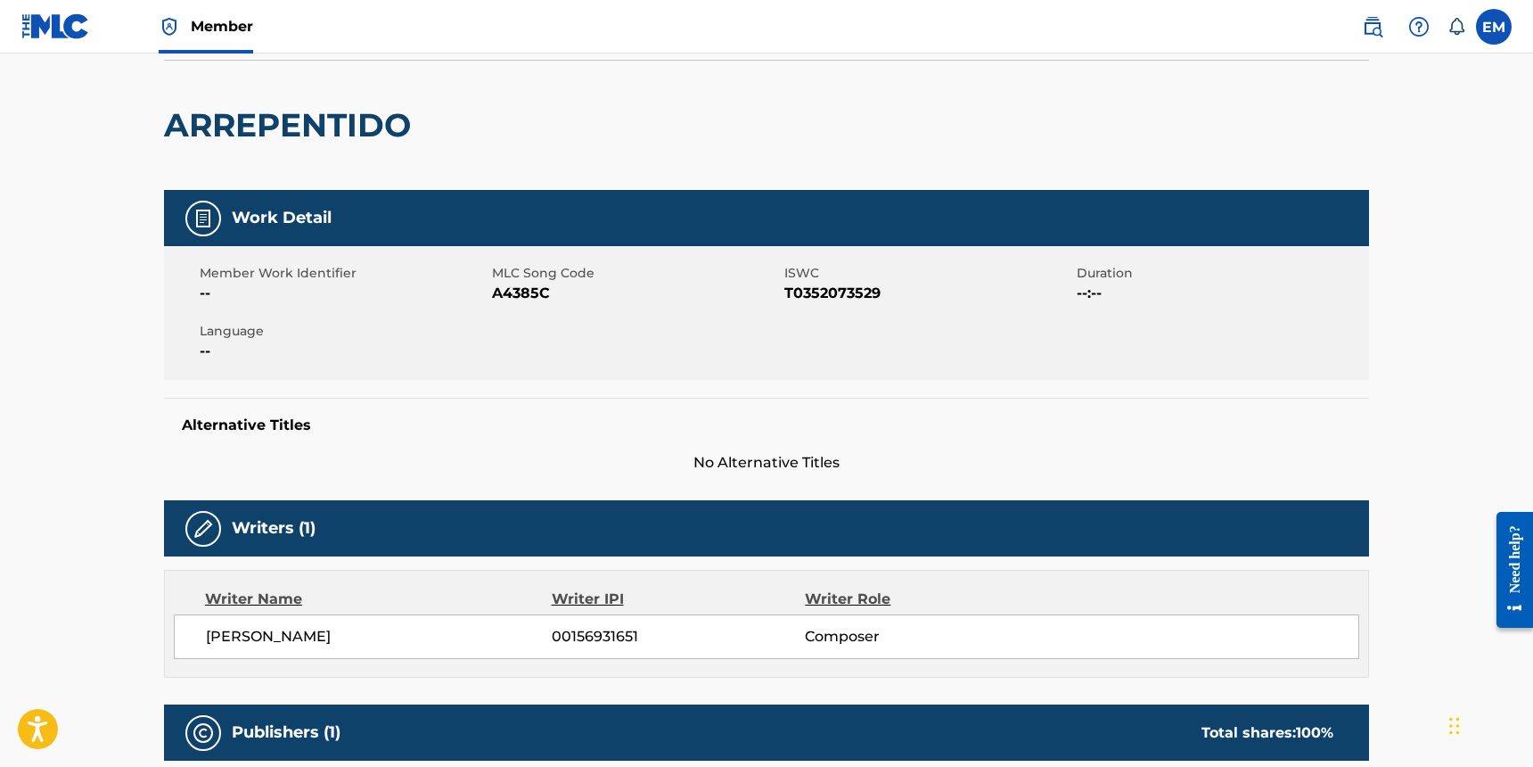
click at [476, 431] on h5 "Alternative Titles" at bounding box center [767, 425] width 1170 height 18
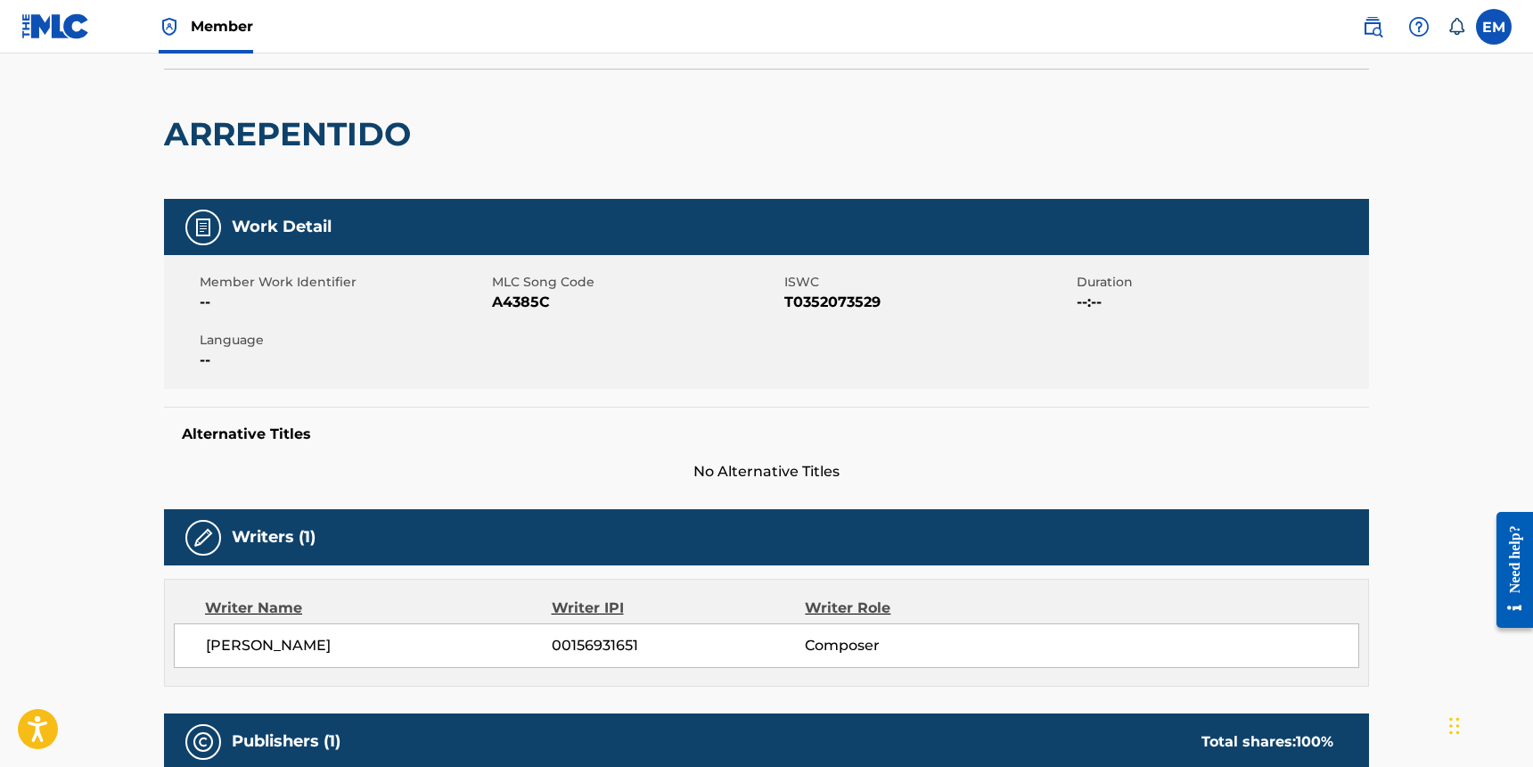
scroll to position [0, 0]
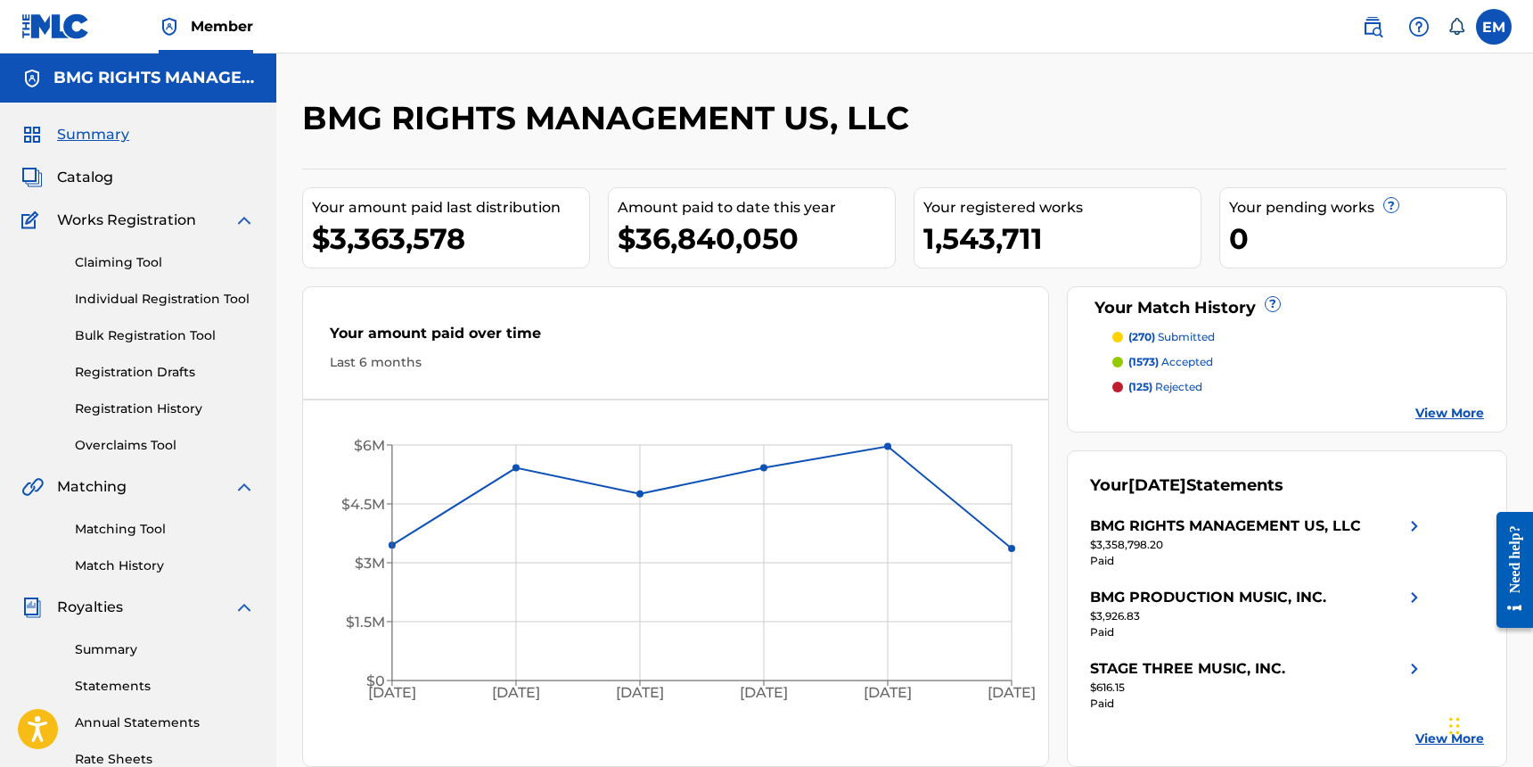
click at [1381, 29] on img at bounding box center [1372, 26] width 21 height 21
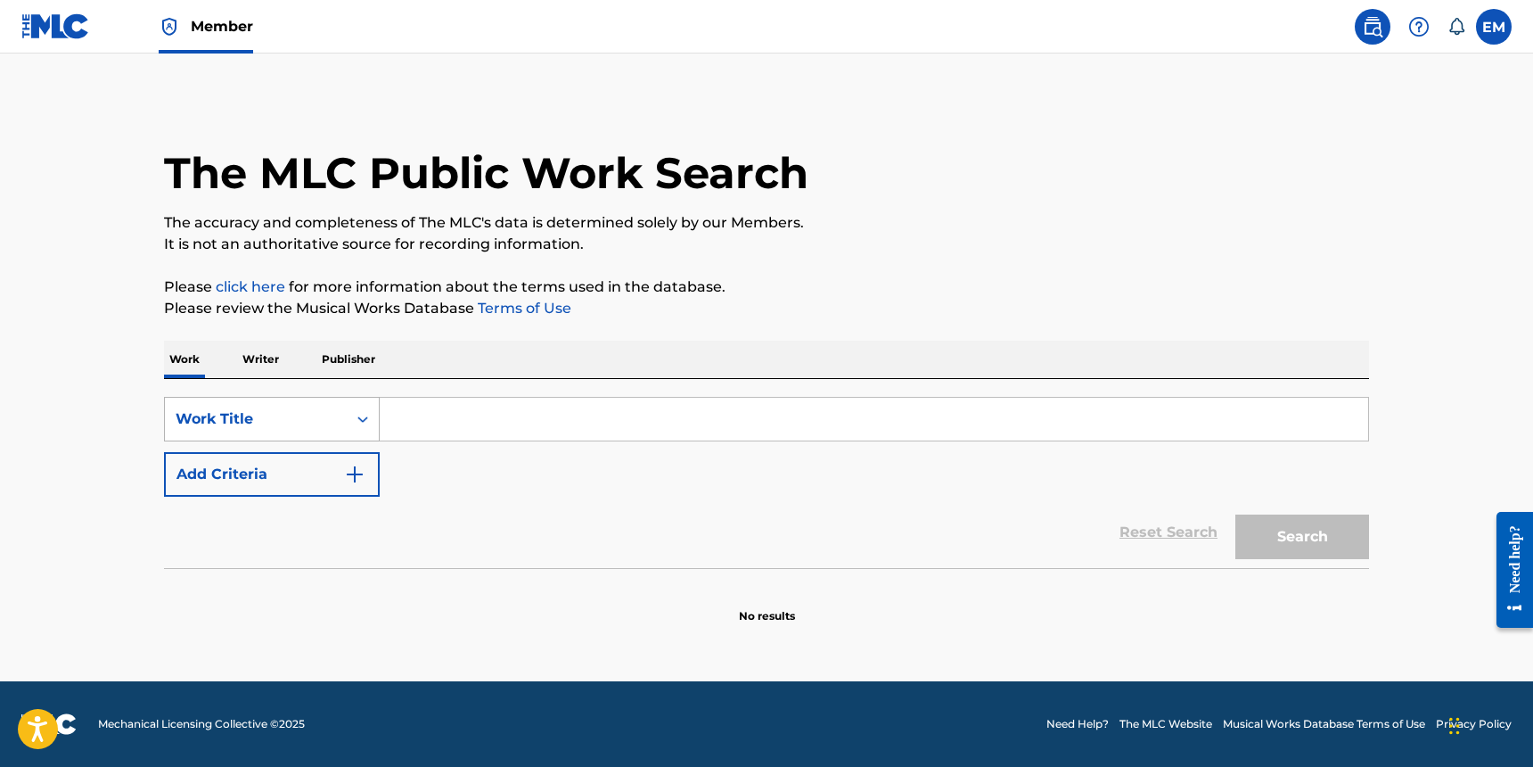
click at [334, 418] on div "Work Title" at bounding box center [256, 418] width 160 height 21
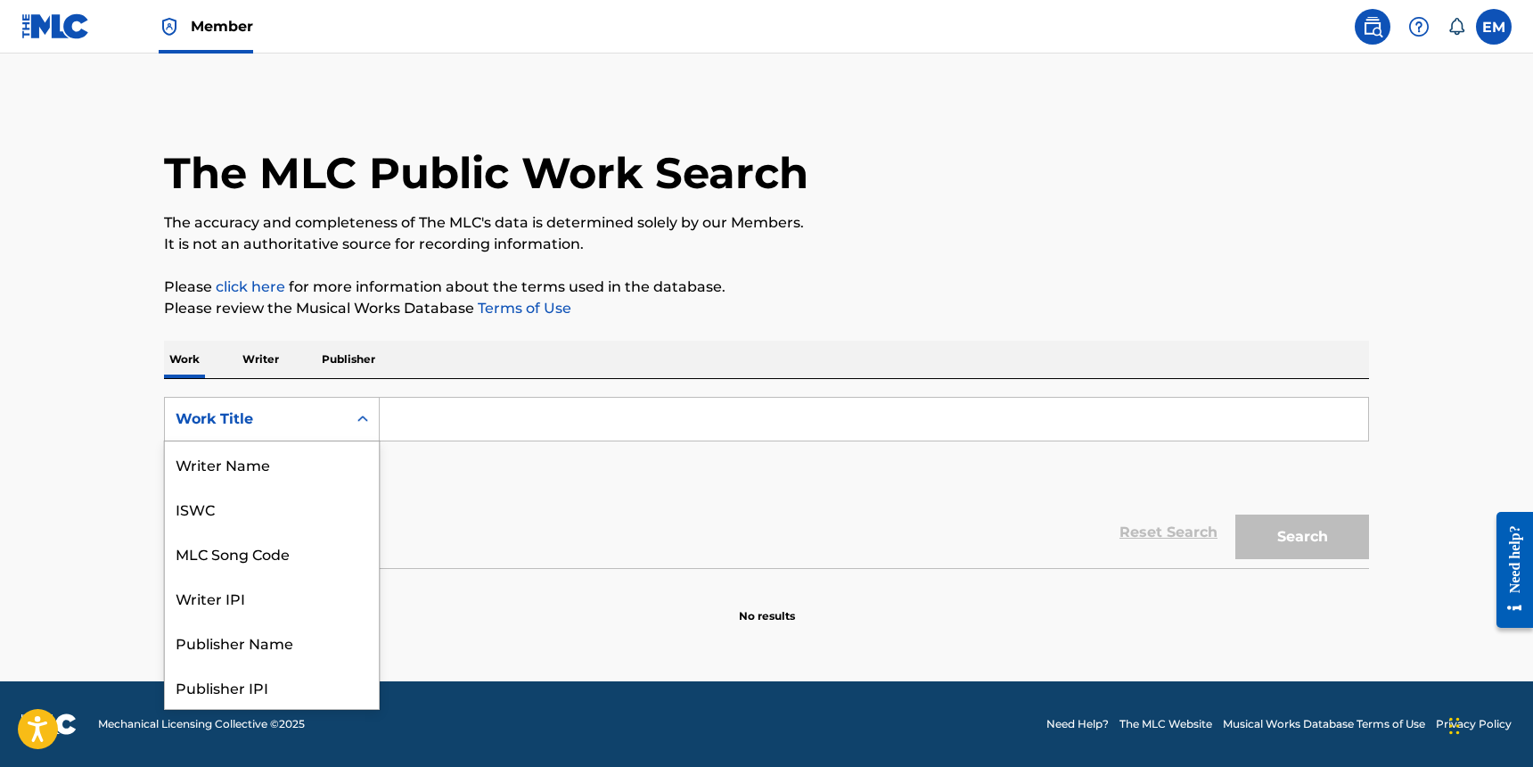
scroll to position [89, 0]
click at [288, 455] on div "MLC Song Code" at bounding box center [272, 463] width 214 height 45
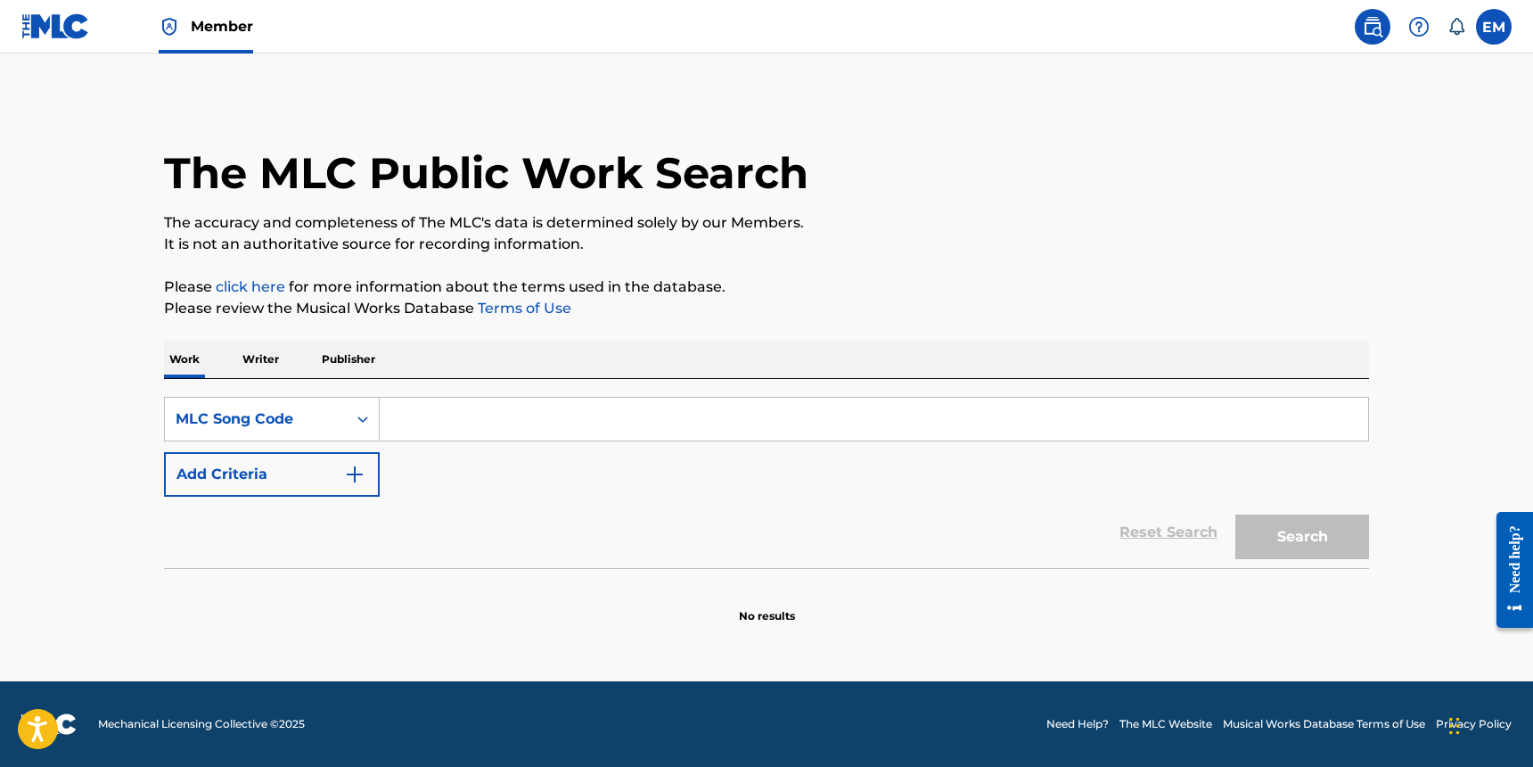
drag, startPoint x: 368, startPoint y: 445, endPoint x: 441, endPoint y: 420, distance: 77.2
click at [441, 420] on input "Search Form" at bounding box center [874, 419] width 989 height 43
paste input "QB0OX6"
type input "QB0OX6"
click at [1271, 521] on button "Search" at bounding box center [1302, 536] width 134 height 45
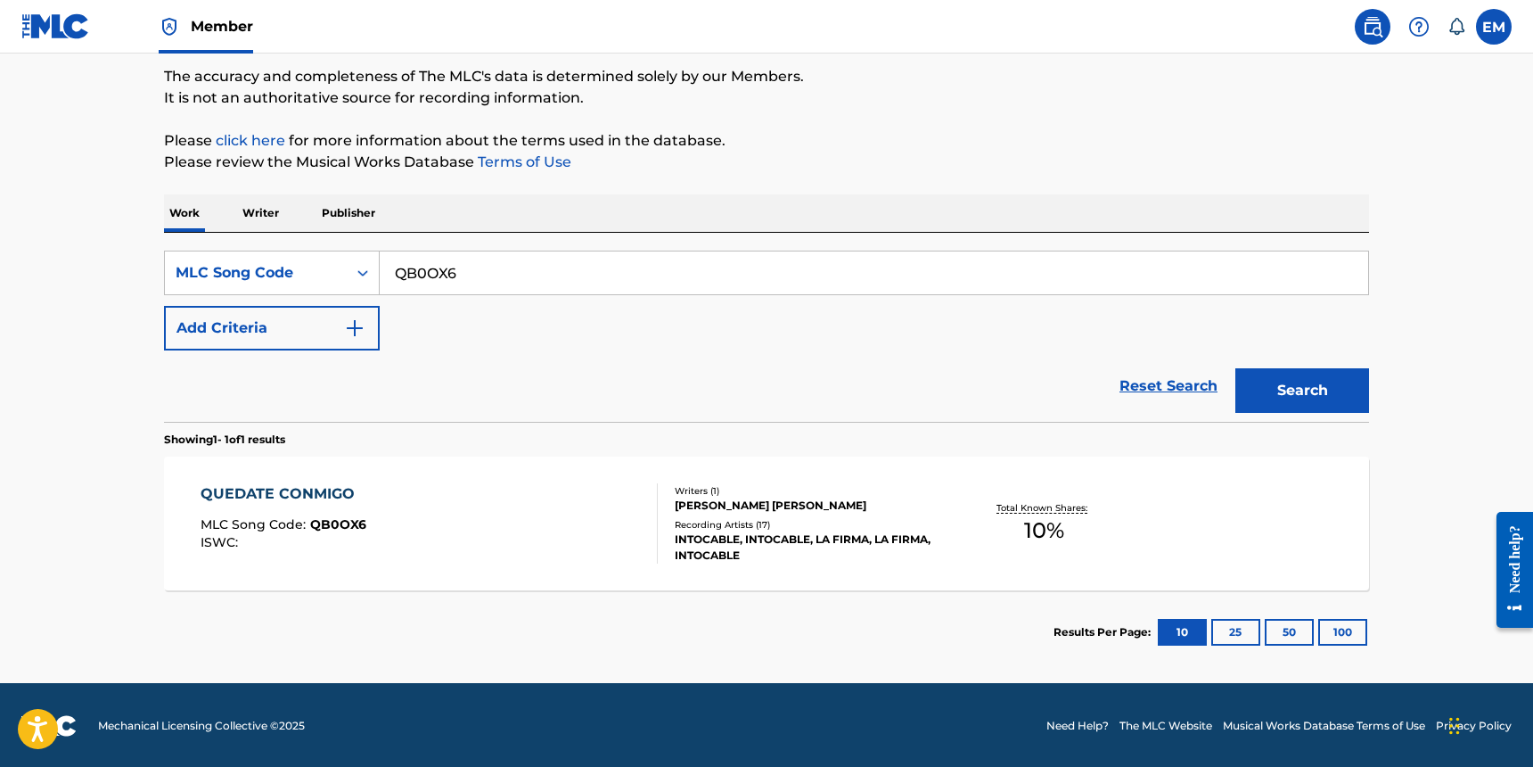
scroll to position [148, 0]
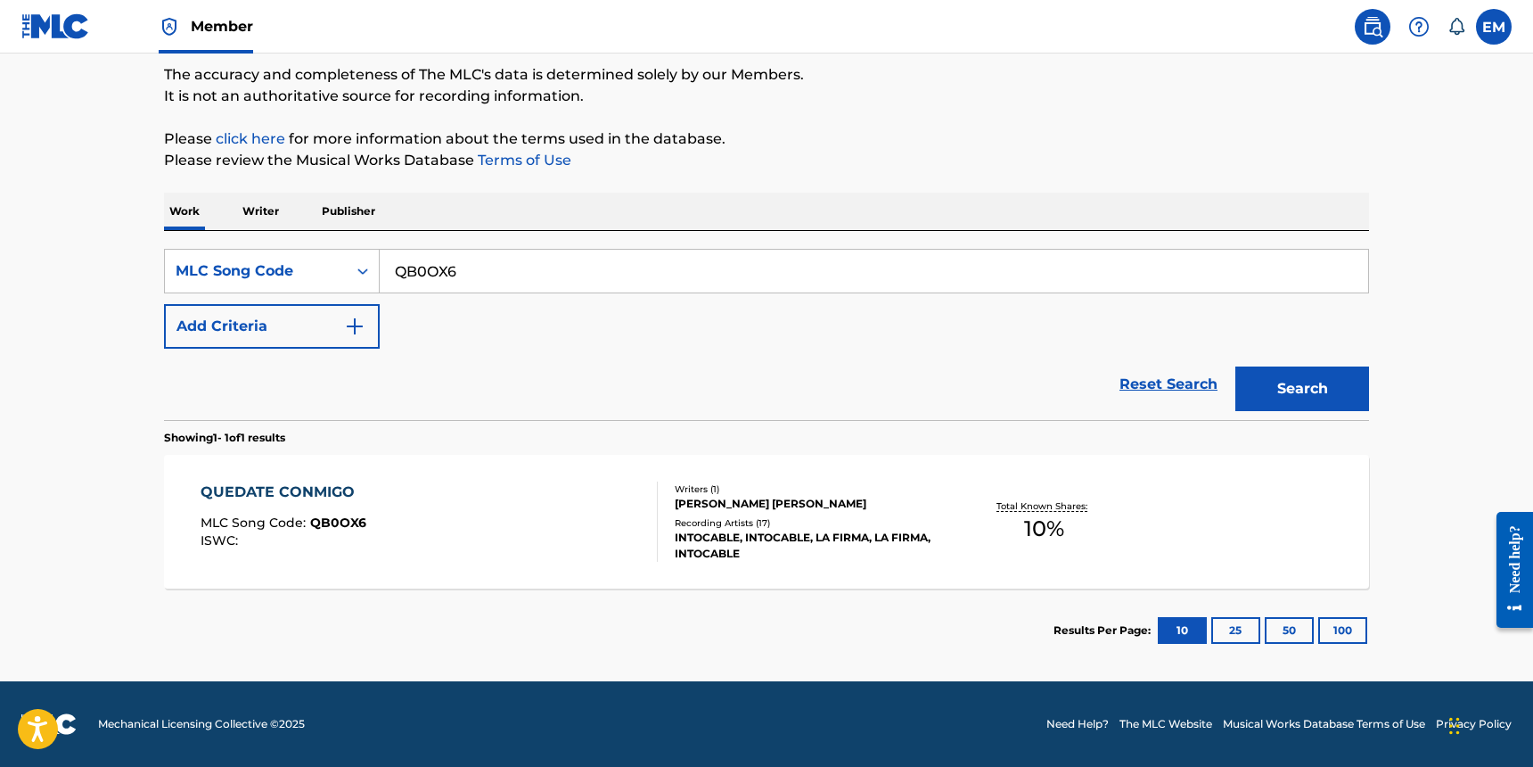
click at [508, 521] on div "QUEDATE CONMIGO MLC Song Code : QB0OX6 ISWC :" at bounding box center [430, 521] width 458 height 80
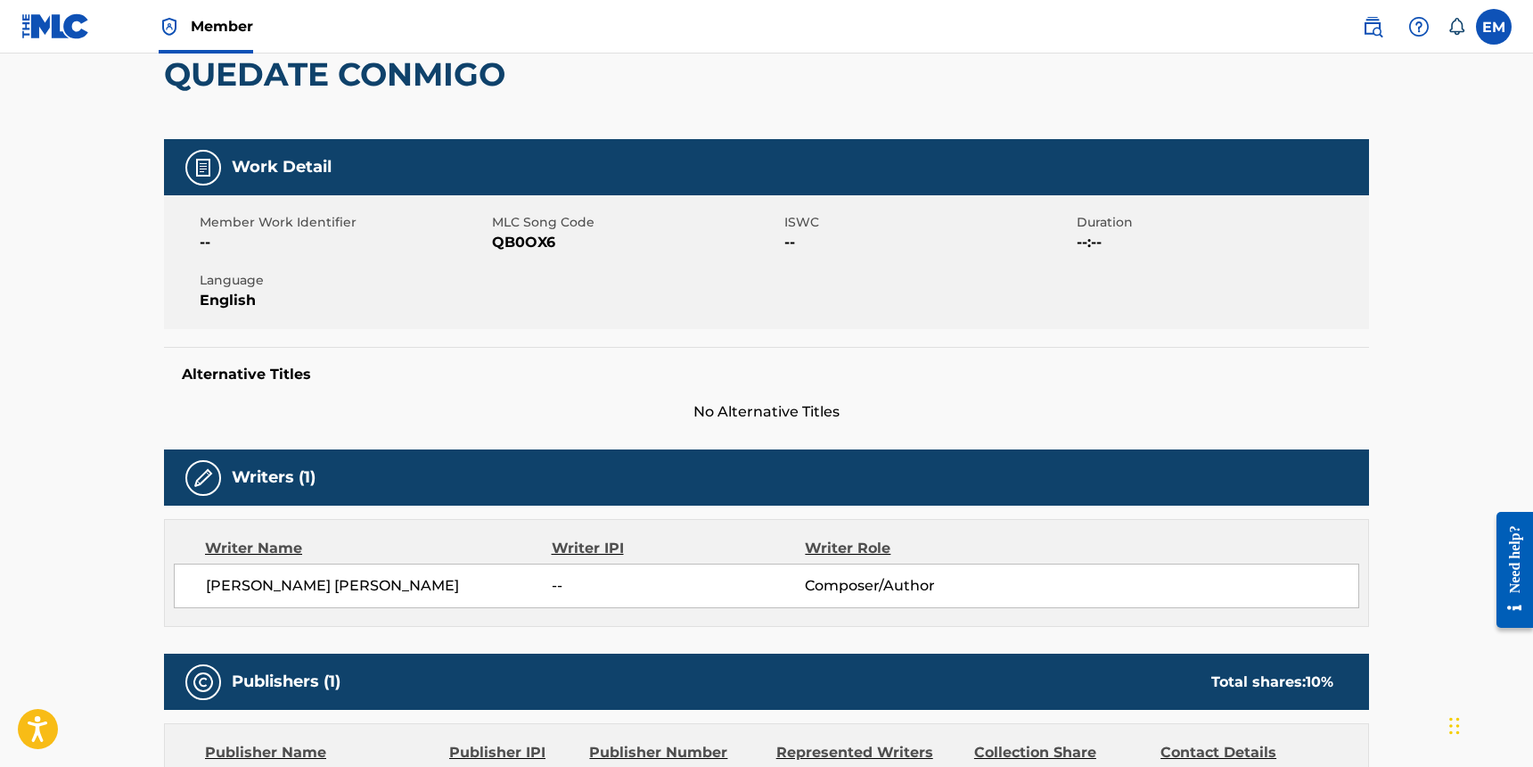
scroll to position [89, 0]
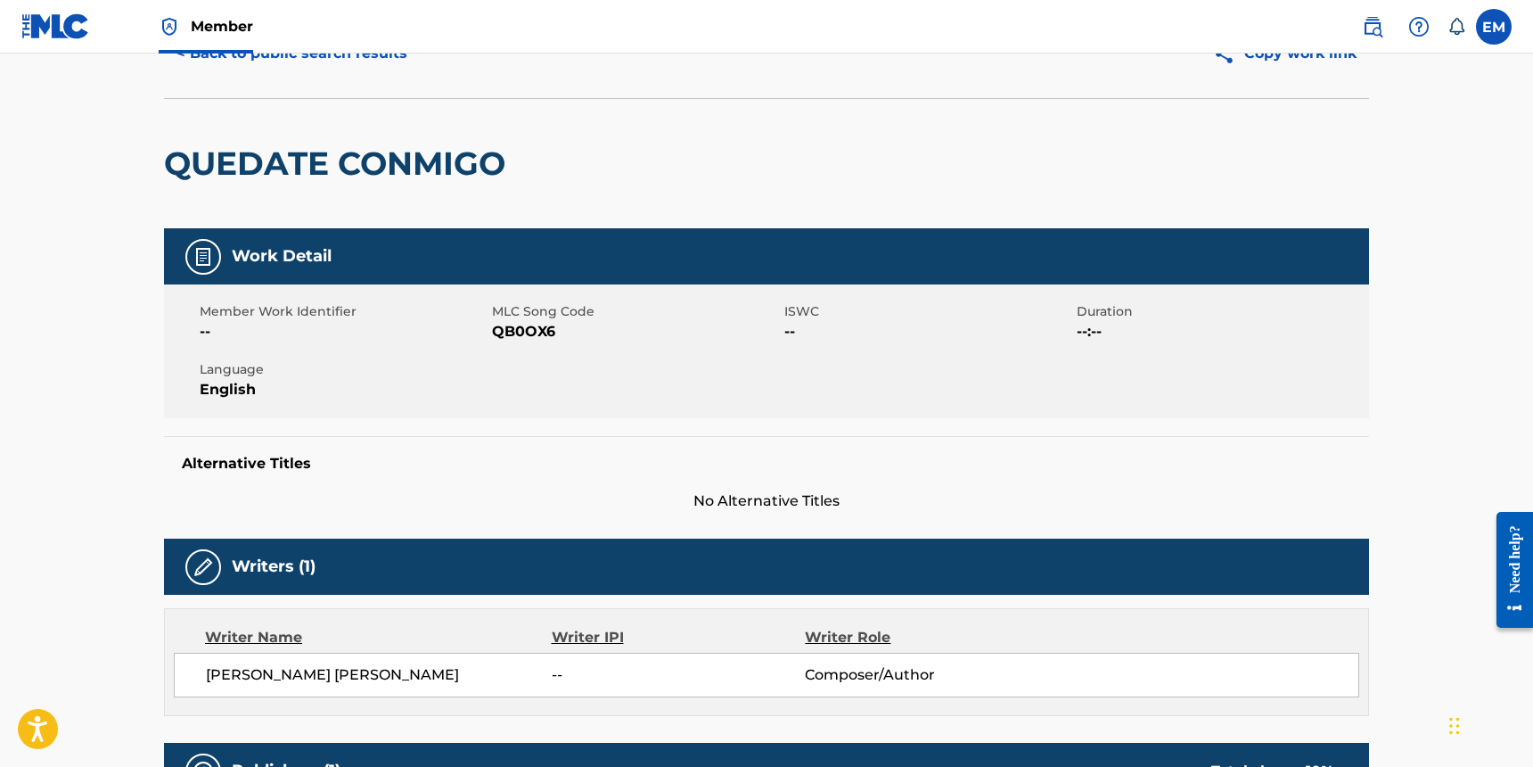
click at [308, 185] on div "QUEDATE CONMIGO" at bounding box center [339, 163] width 350 height 129
click at [309, 180] on h2 "QUEDATE CONMIGO" at bounding box center [339, 164] width 350 height 40
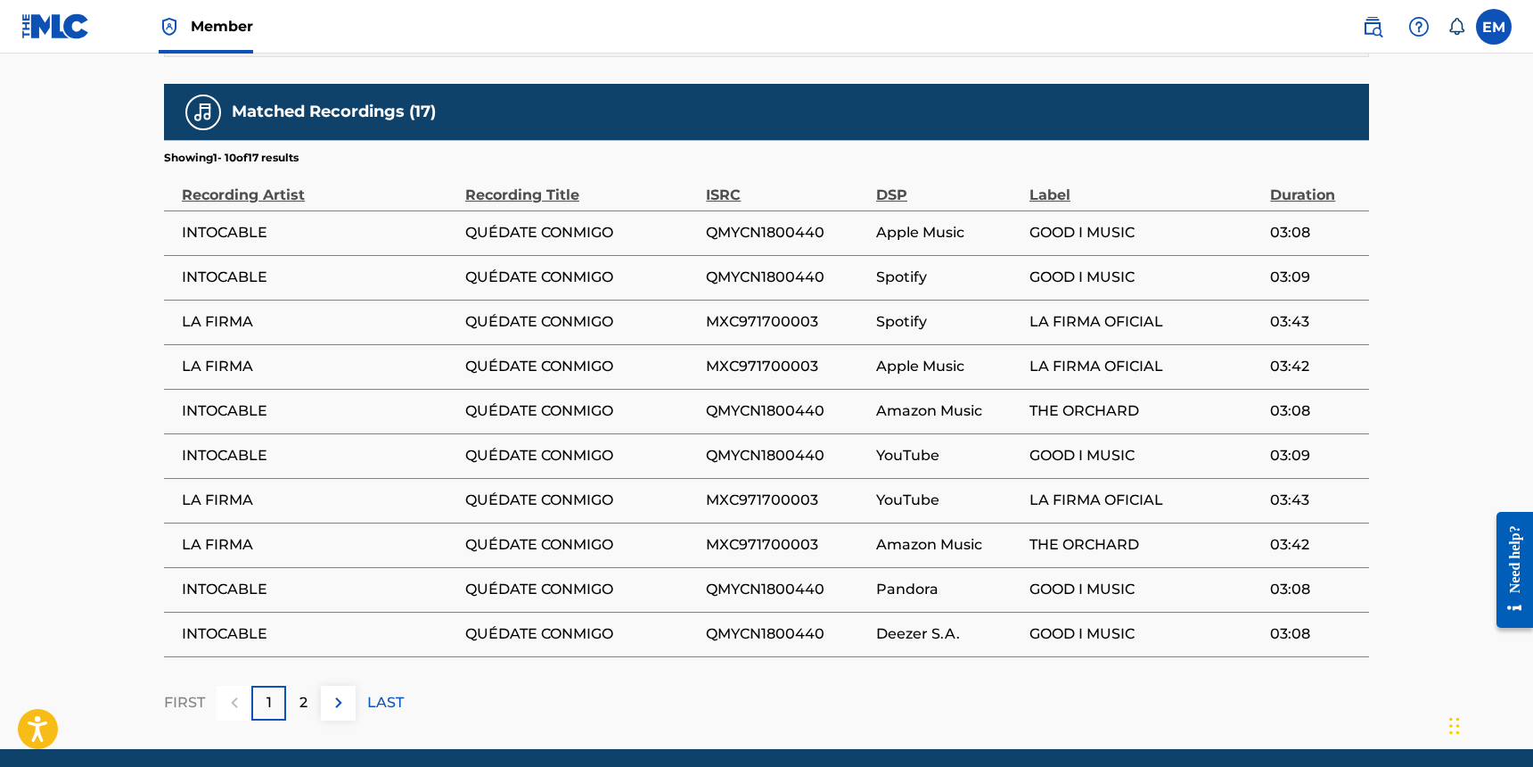
scroll to position [1079, 0]
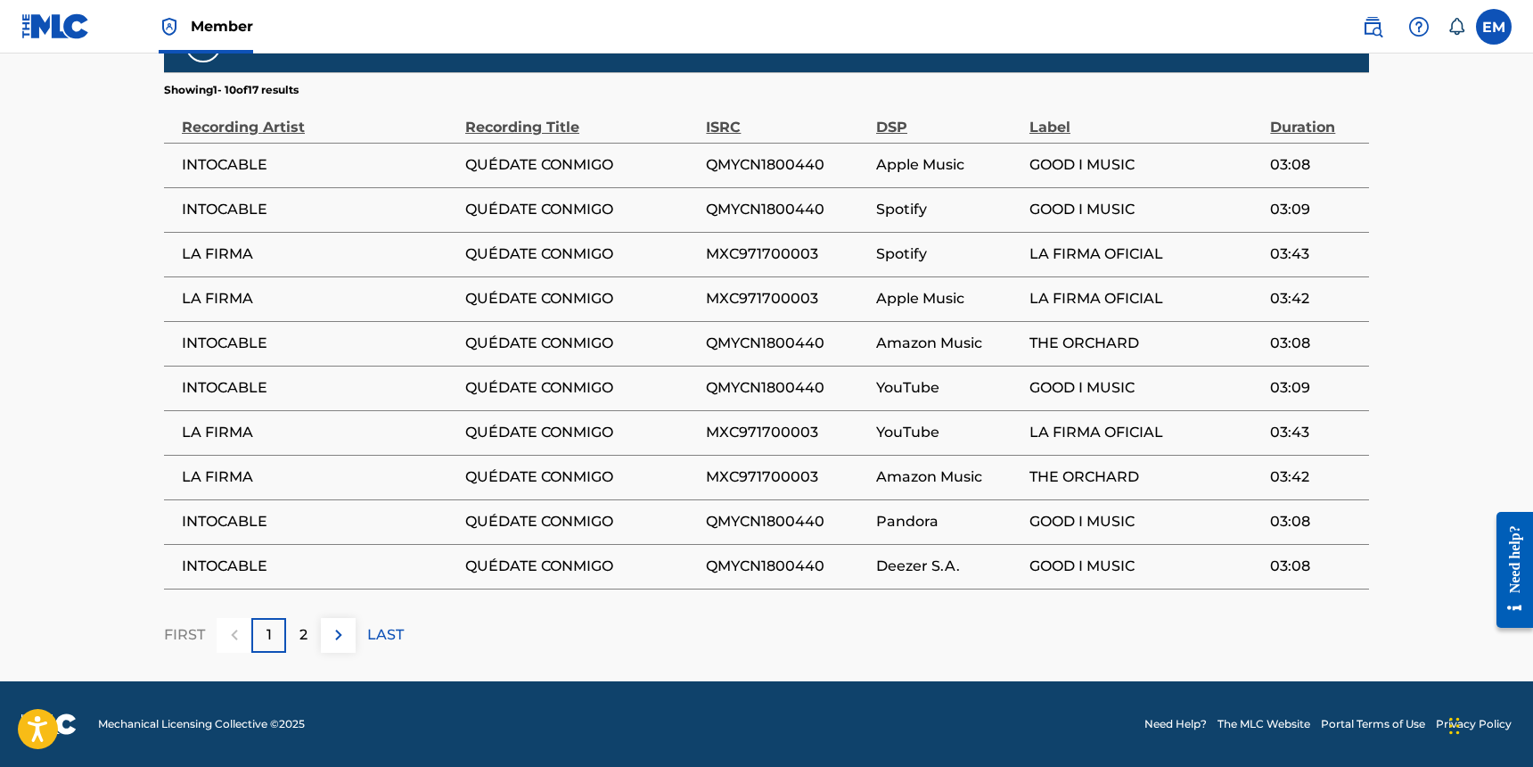
click at [494, 379] on span "QUÉDATE CONMIGO" at bounding box center [581, 387] width 232 height 21
copy div "QUÉDATE CONMIGO"
click at [513, 344] on span "QUÉDATE CONMIGO" at bounding box center [581, 342] width 232 height 21
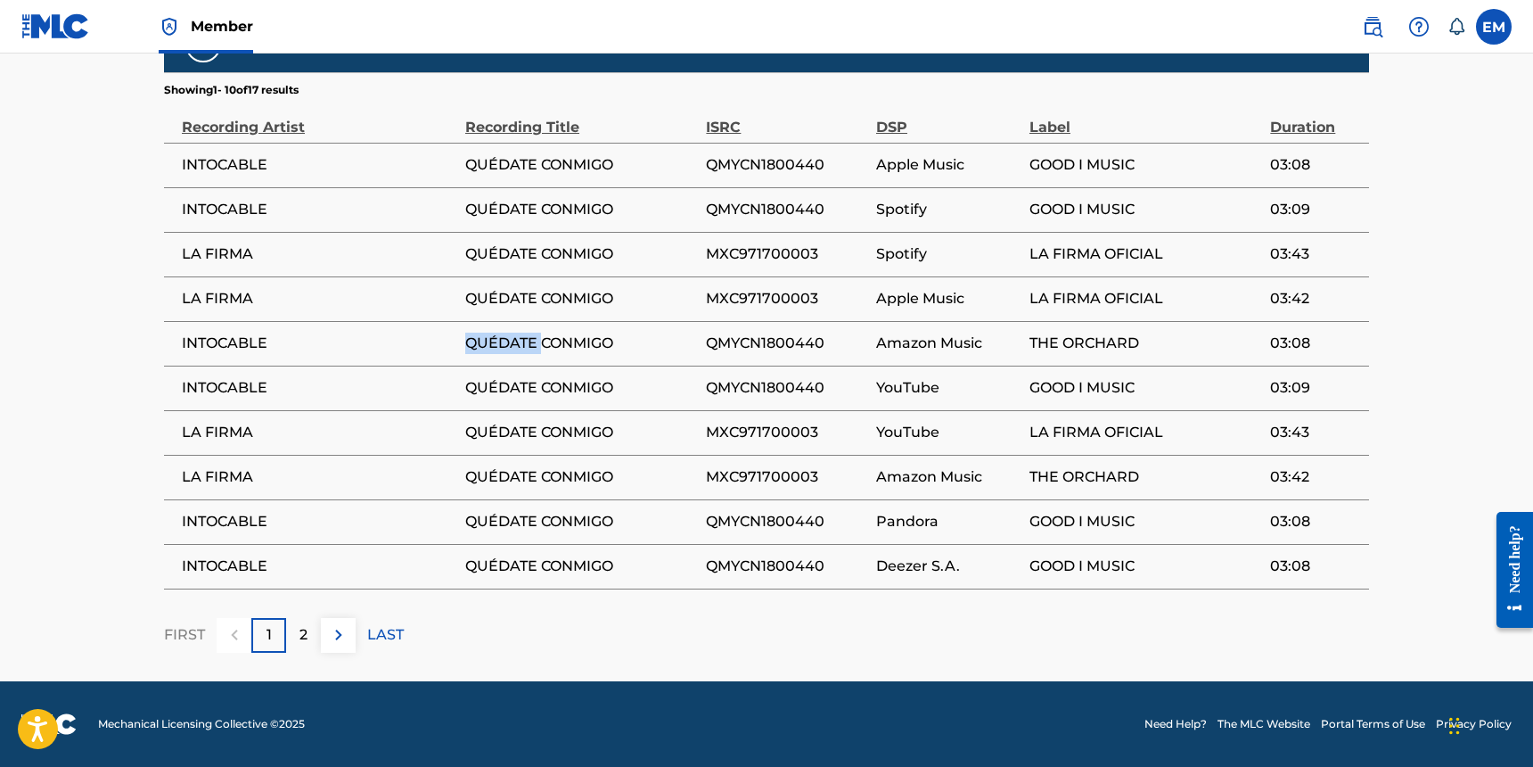
click at [513, 344] on span "QUÉDATE CONMIGO" at bounding box center [581, 342] width 232 height 21
copy div "QUÉDATE CONMIGO"
click at [567, 343] on span "QUÉDATE CONMIGO" at bounding box center [581, 342] width 232 height 21
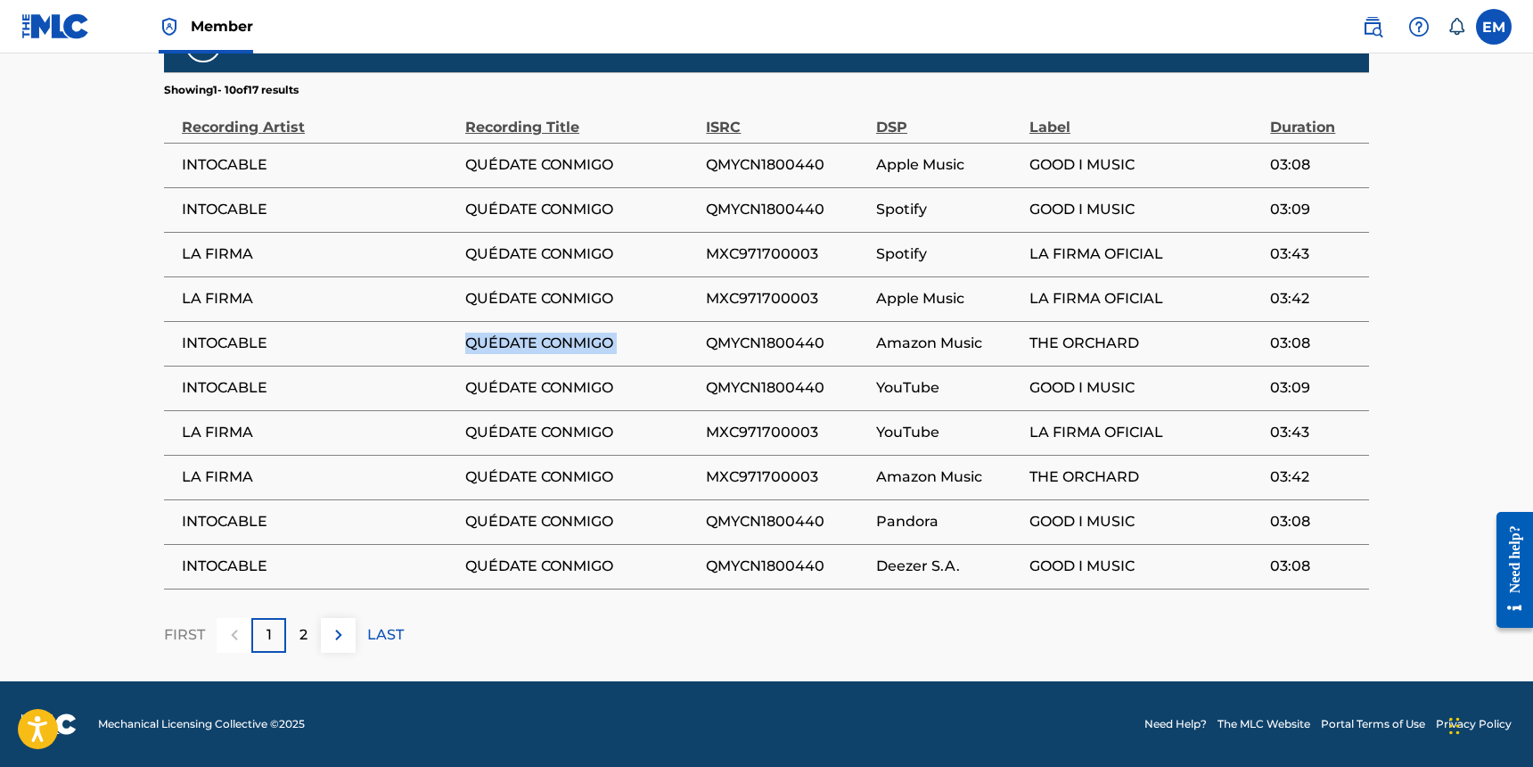
click at [567, 343] on span "QUÉDATE CONMIGO" at bounding box center [581, 342] width 232 height 21
click at [1150, 141] on th "Label" at bounding box center [1150, 120] width 241 height 45
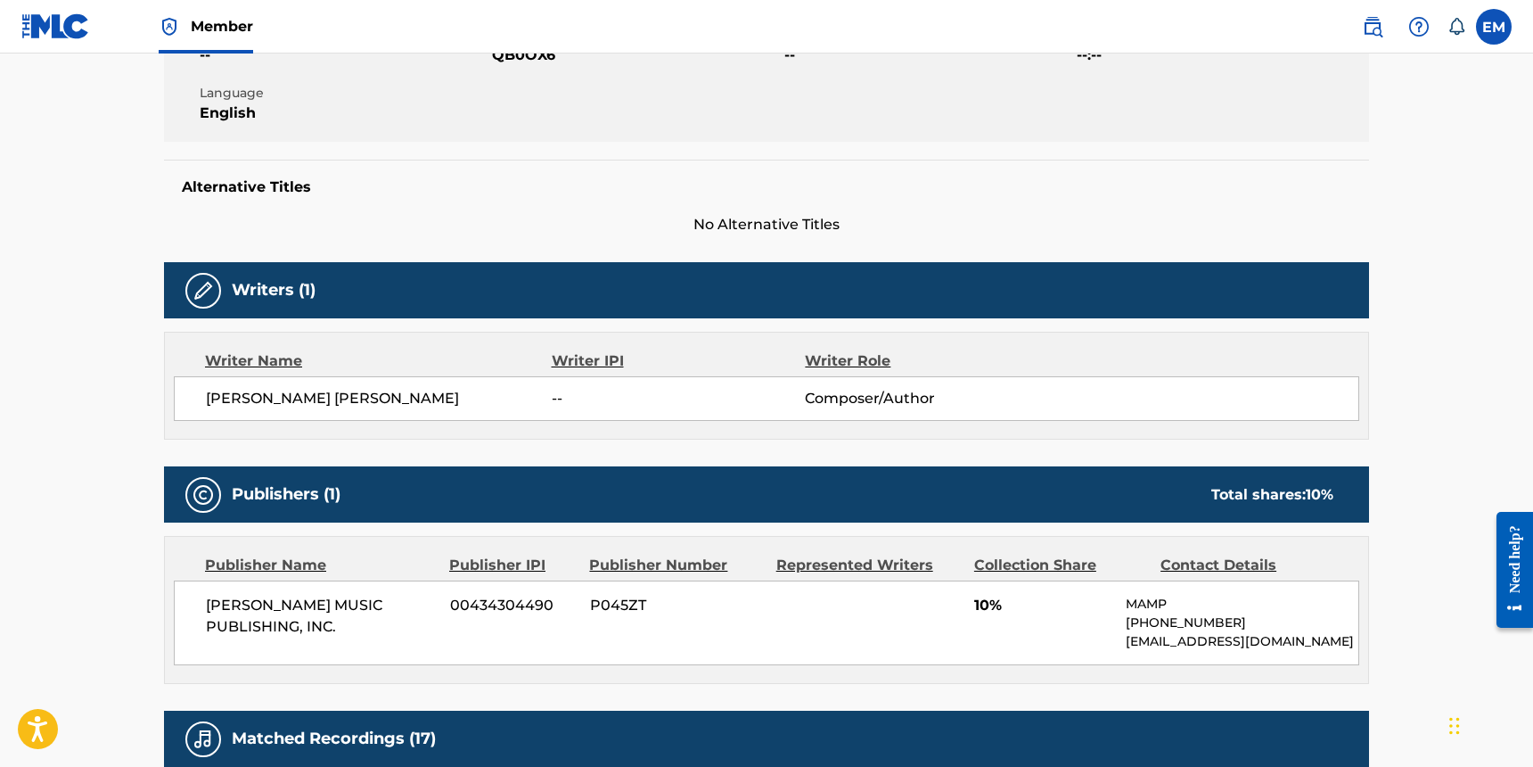
scroll to position [9, 0]
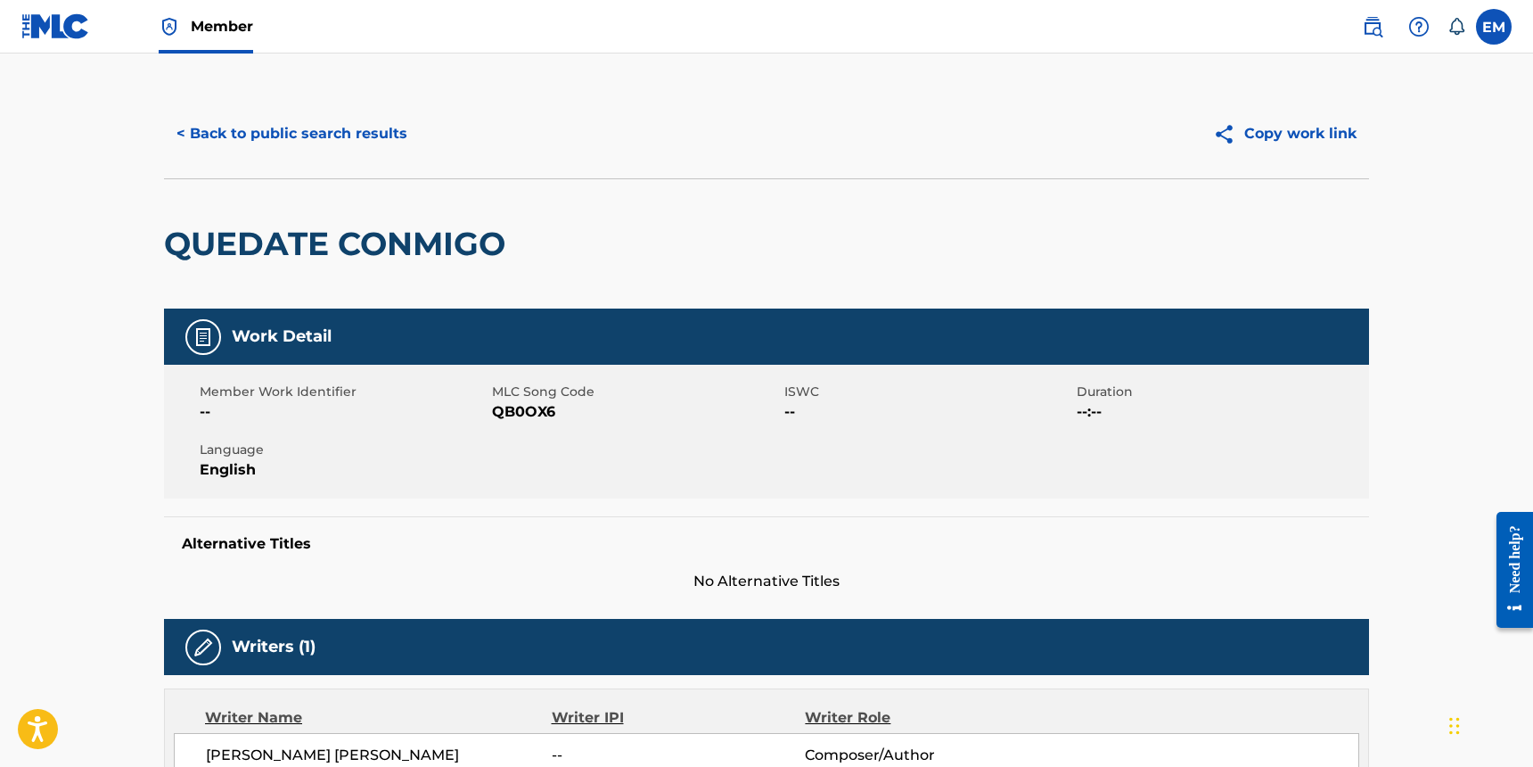
click at [511, 412] on span "QB0OX6" at bounding box center [636, 411] width 288 height 21
copy span "QB0OX6"
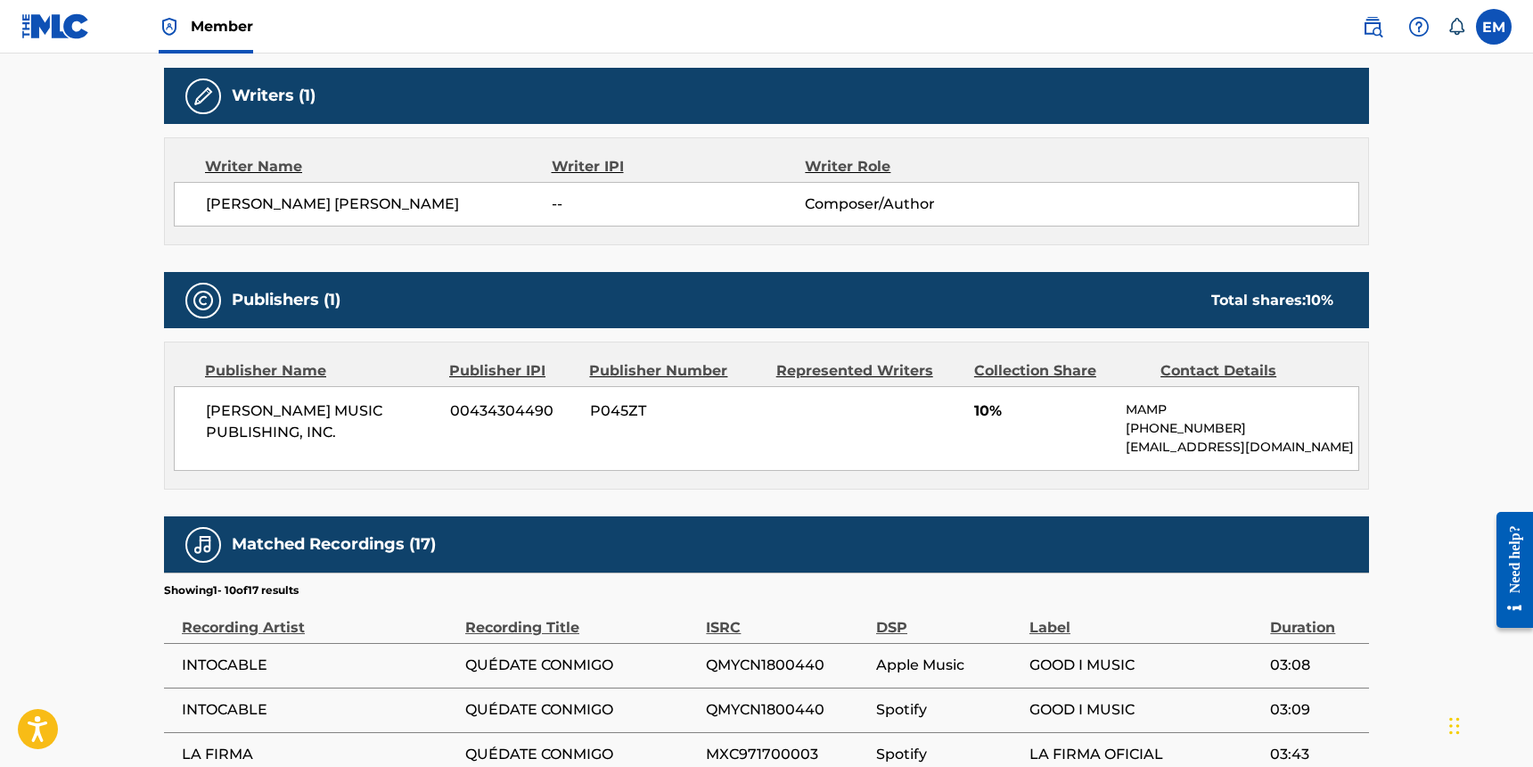
scroll to position [679, 0]
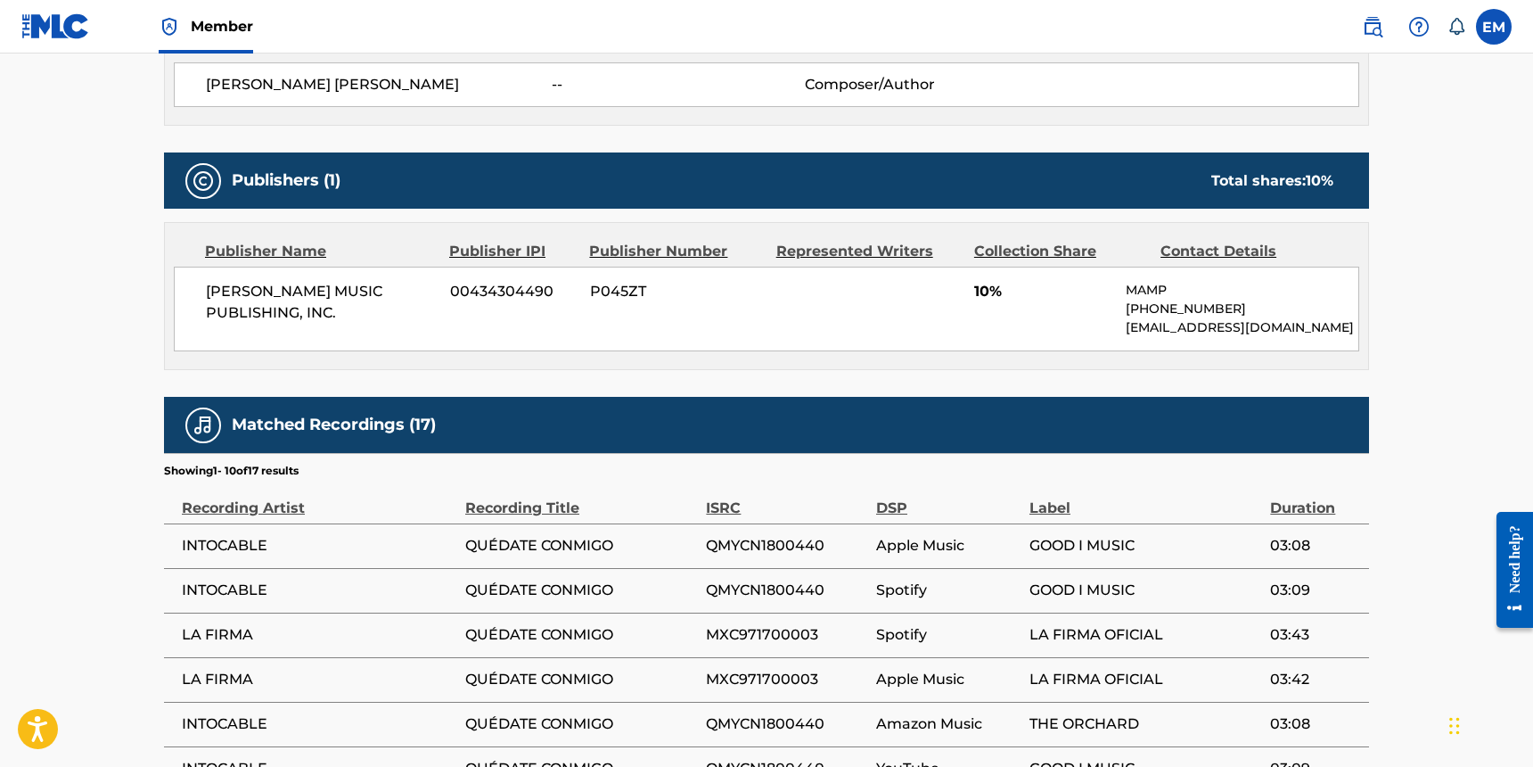
drag, startPoint x: 1409, startPoint y: 96, endPoint x: 1349, endPoint y: 130, distance: 69.4
click at [1409, 96] on main "< Back to public search results Copy work link QUEDATE CONMIGO Work Detail Memb…" at bounding box center [766, 217] width 1533 height 1687
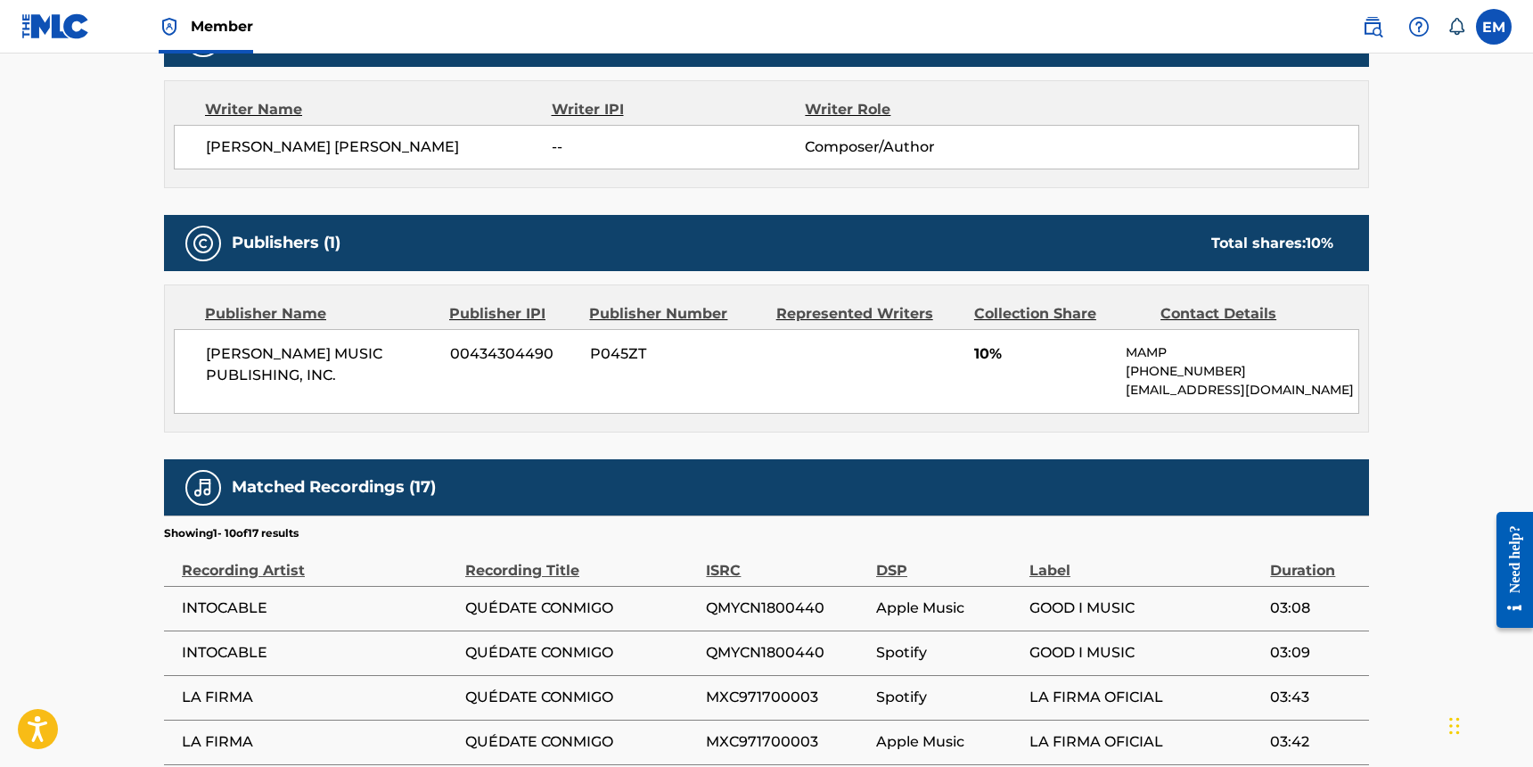
scroll to position [590, 0]
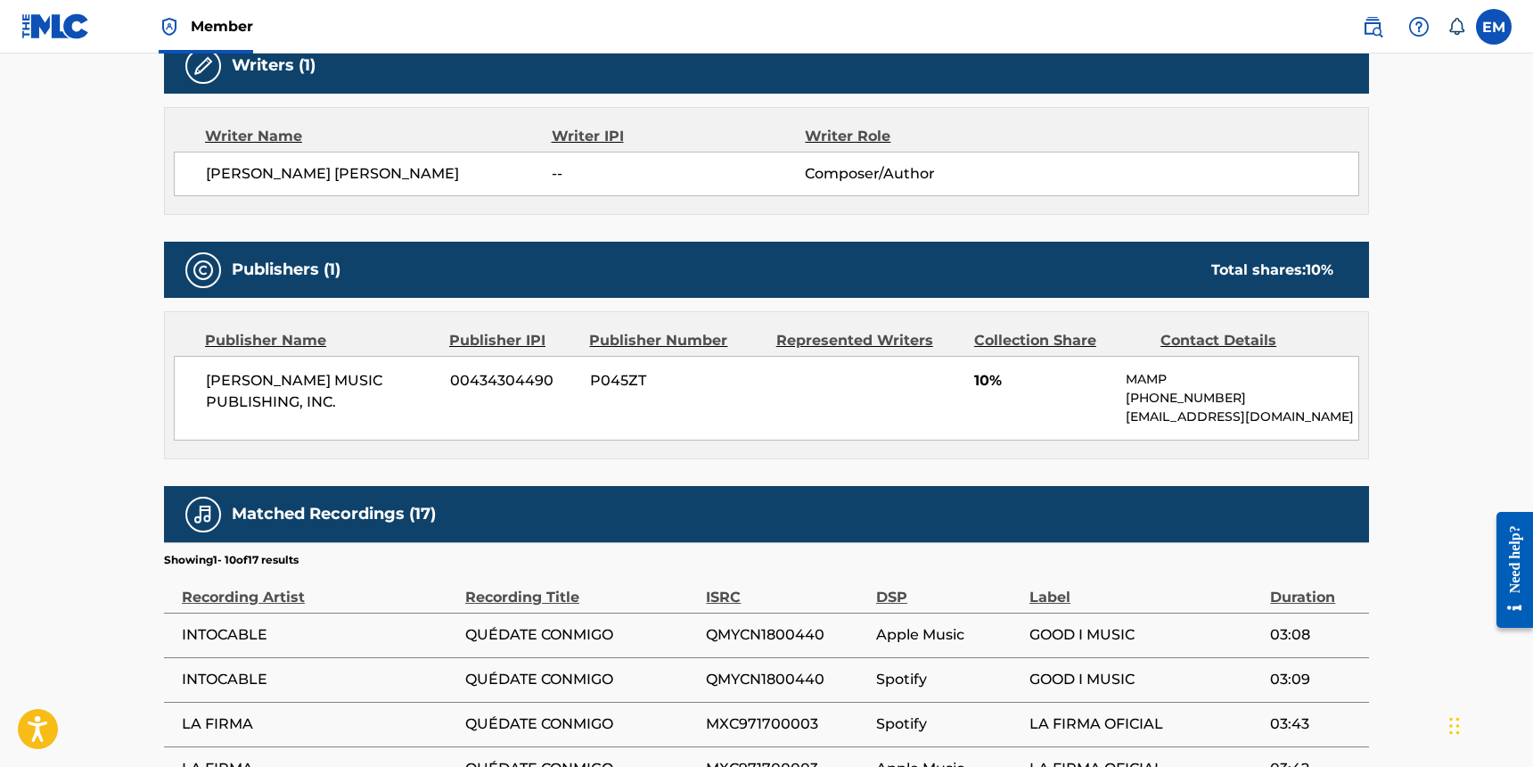
drag, startPoint x: 349, startPoint y: 406, endPoint x: 189, endPoint y: 388, distance: 160.6
click at [189, 388] on div "MAXIMO AGUIRRE MUSIC PUBLISHING, INC. 00434304490 P045ZT 10% MAMP +1-818-528721…" at bounding box center [767, 398] width 1186 height 85
copy span "MAXIMO AGUIRRE MUSIC PUBLISHING, INC."
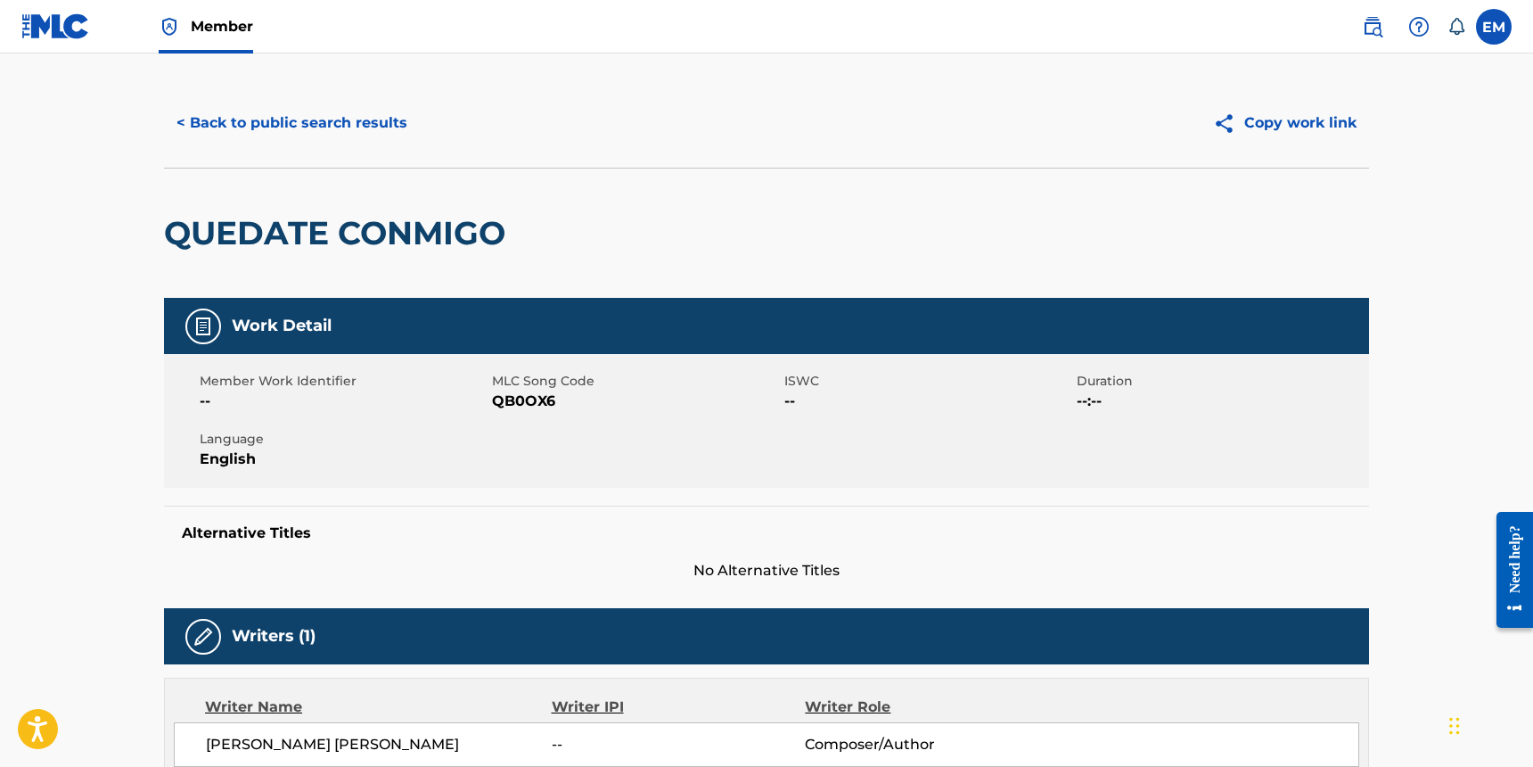
scroll to position [0, 0]
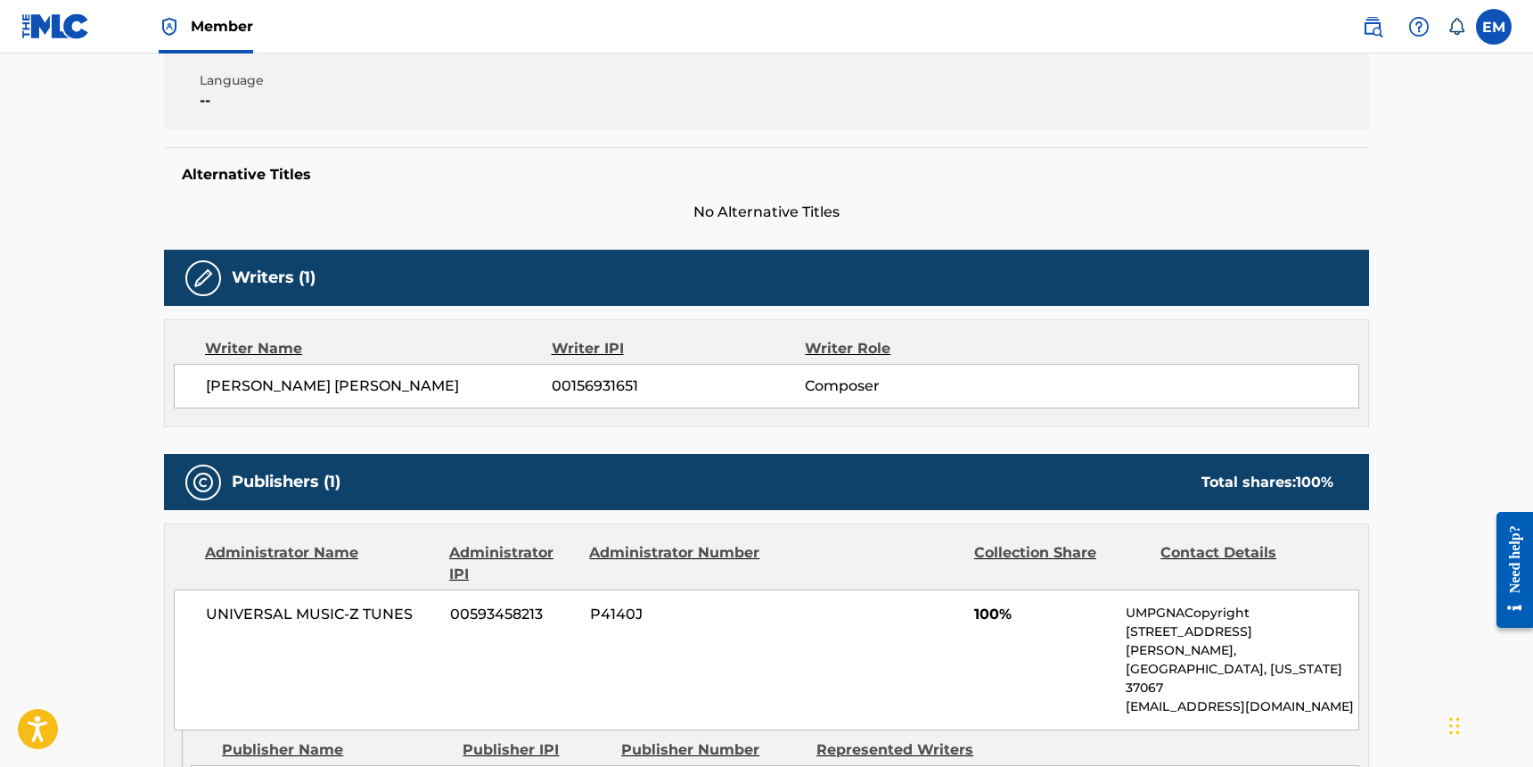
scroll to position [624, 0]
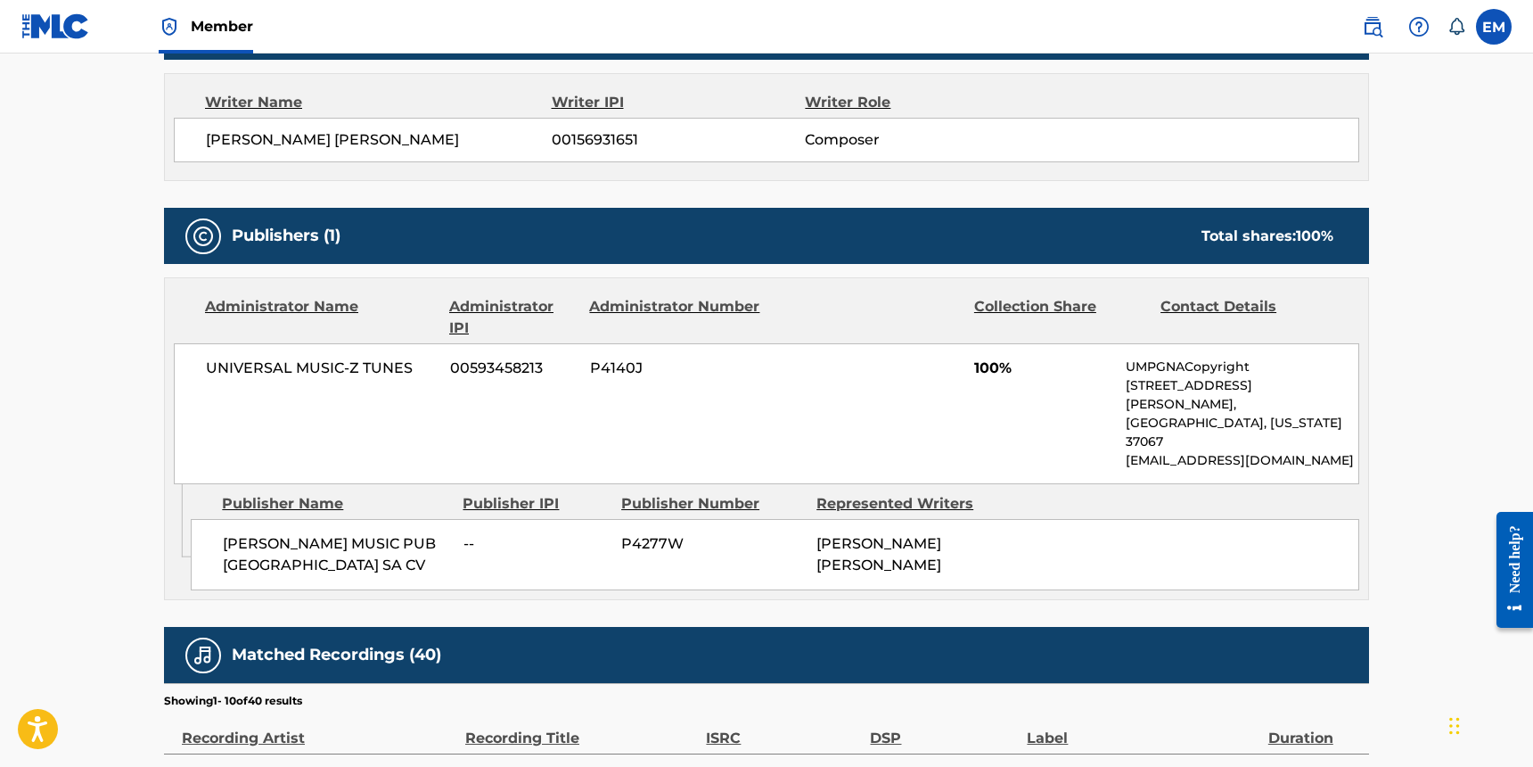
click at [323, 366] on span "UNIVERSAL MUSIC-Z TUNES" at bounding box center [321, 367] width 231 height 21
copy div "UNIVERSAL MUSIC-Z TUNES"
drag, startPoint x: 266, startPoint y: 529, endPoint x: 205, endPoint y: 510, distance: 63.4
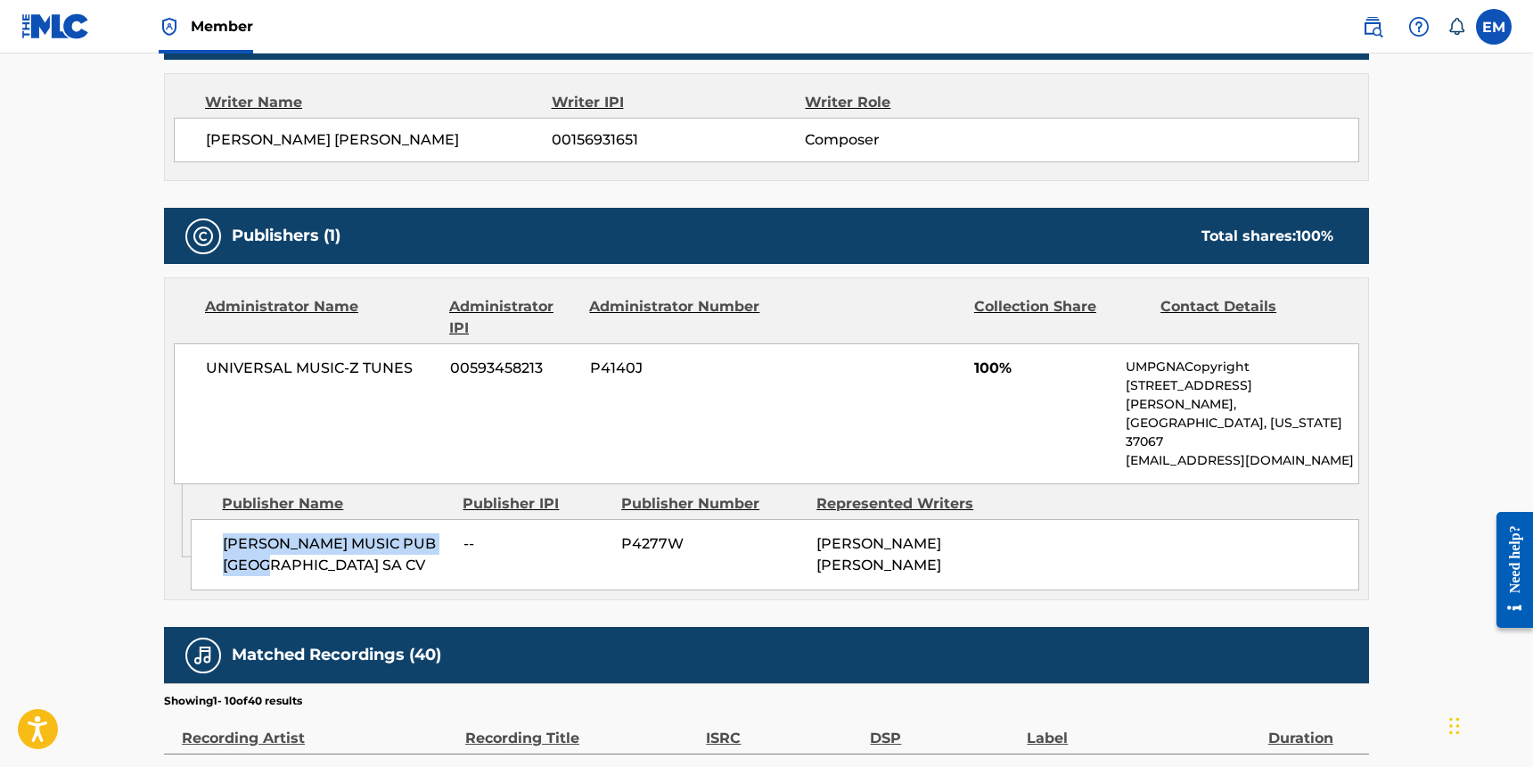
click at [205, 519] on div "[PERSON_NAME] MUSIC PUB [GEOGRAPHIC_DATA] SA CV -- P4277W [PERSON_NAME] [PERSON…" at bounding box center [775, 554] width 1169 height 71
copy span "[PERSON_NAME] MUSIC PUB [GEOGRAPHIC_DATA] SA CV"
